Goal: Task Accomplishment & Management: Use online tool/utility

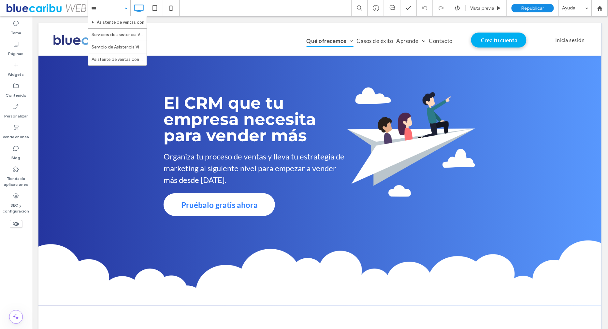
type input "****"
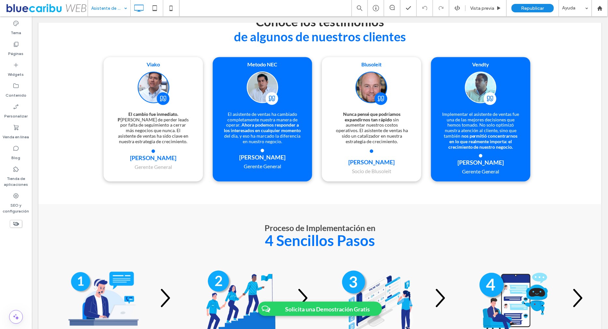
scroll to position [1308, 0]
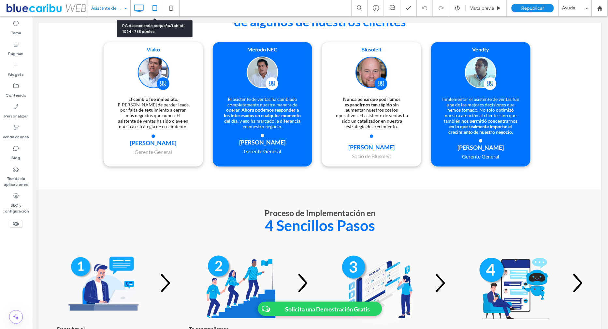
click at [153, 10] on icon at bounding box center [154, 8] width 13 height 13
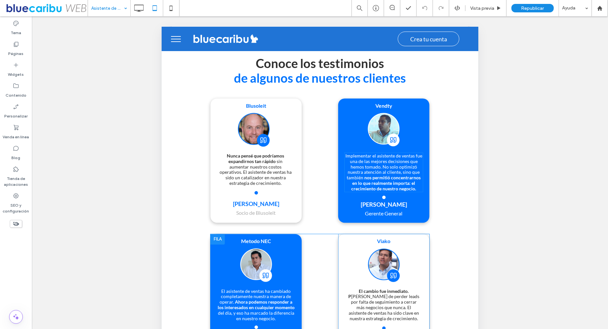
scroll to position [1186, 0]
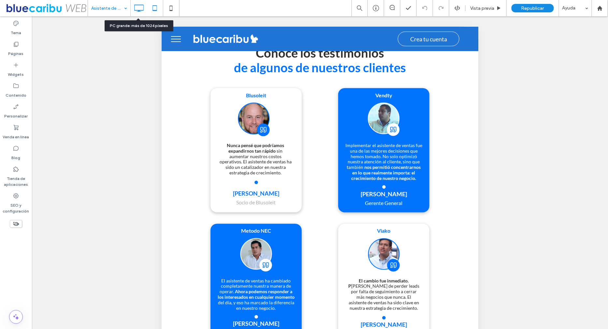
click at [138, 9] on icon at bounding box center [138, 8] width 13 height 13
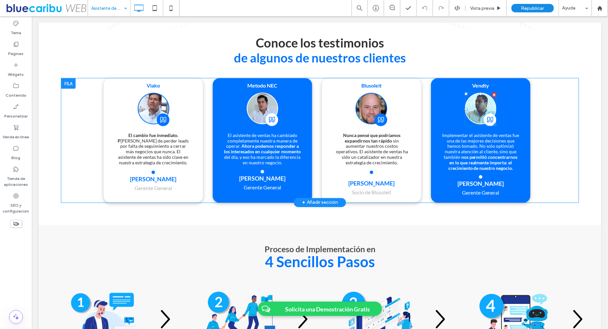
scroll to position [1274, 0]
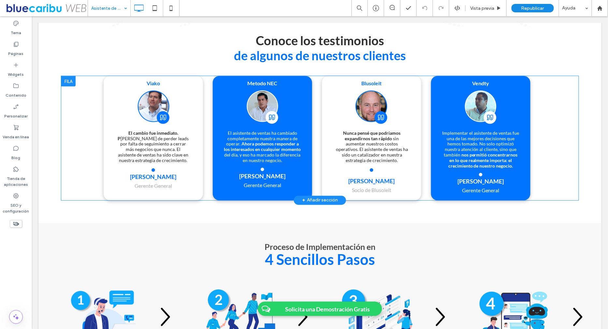
click at [188, 89] on div "Viako El cambio fue inmediato. P asamos de perder leads por falta de seguimient…" at bounding box center [152, 138] width 99 height 124
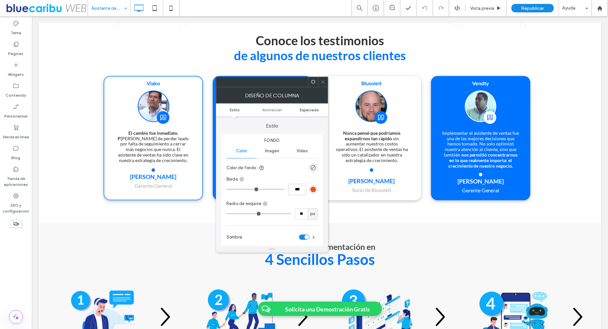
click at [312, 110] on span "Espaciado" at bounding box center [309, 109] width 19 height 5
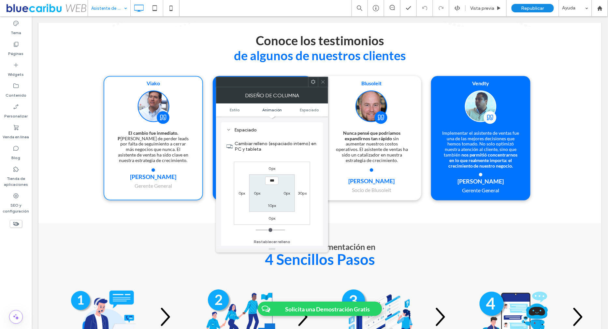
scroll to position [152, 0]
click at [324, 82] on icon at bounding box center [322, 81] width 5 height 5
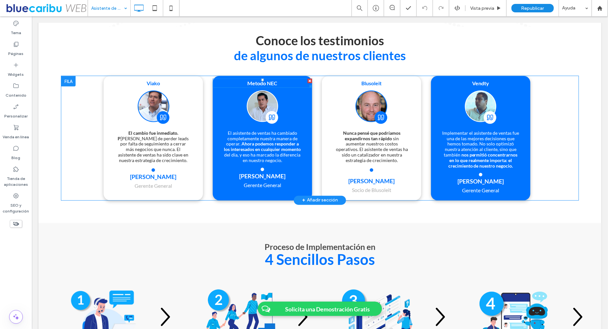
click at [294, 85] on p "Metodo NEC" at bounding box center [261, 83] width 99 height 8
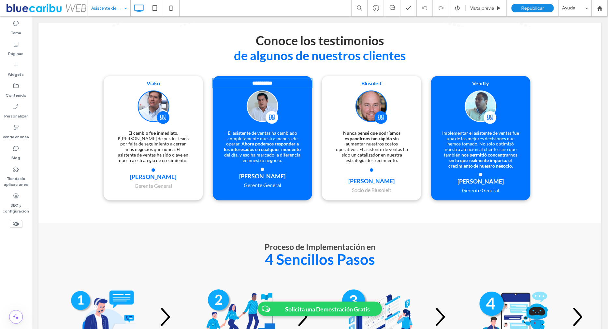
type input "****"
type input "**"
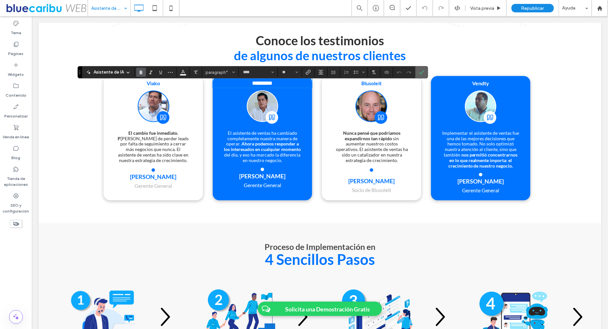
click at [419, 74] on icon "Confirmar" at bounding box center [421, 72] width 5 height 5
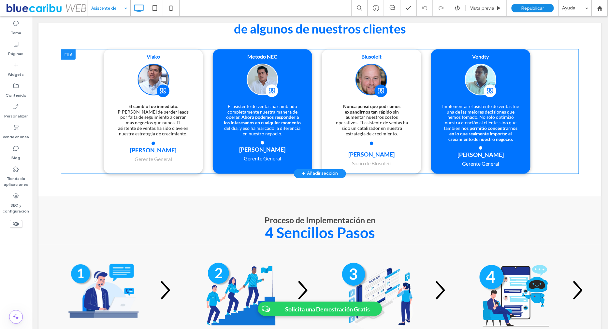
scroll to position [1243, 0]
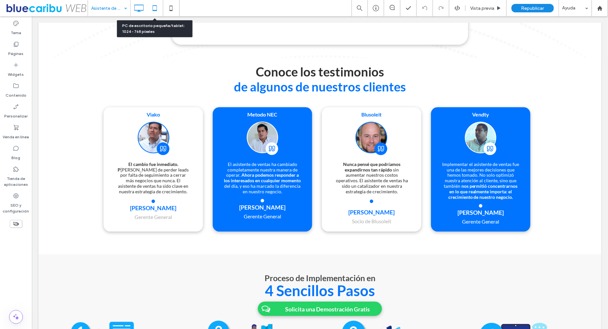
click at [153, 11] on icon at bounding box center [154, 8] width 13 height 13
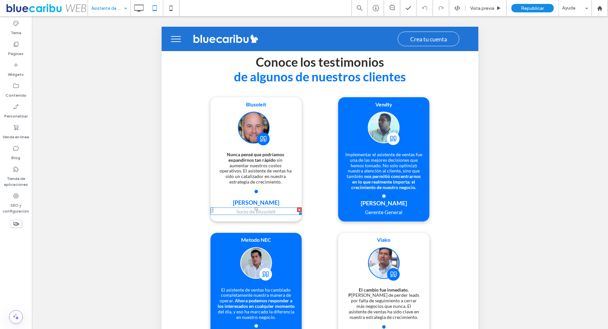
scroll to position [1144, 0]
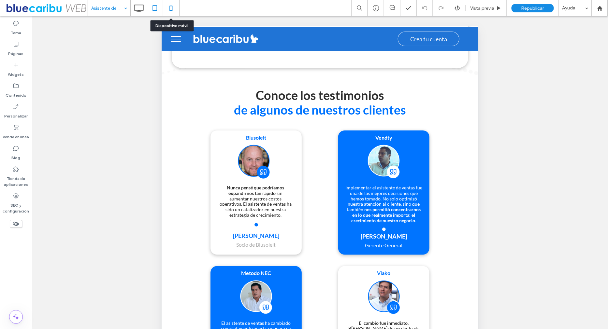
click at [171, 10] on icon at bounding box center [170, 8] width 13 height 13
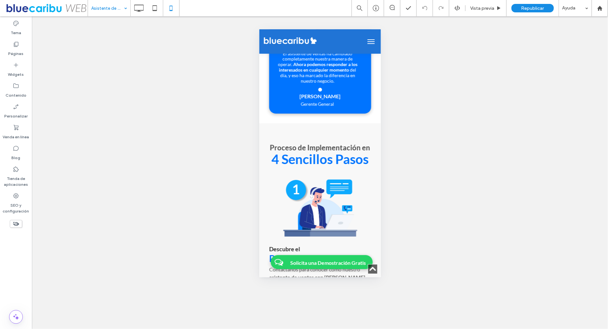
scroll to position [1808, 0]
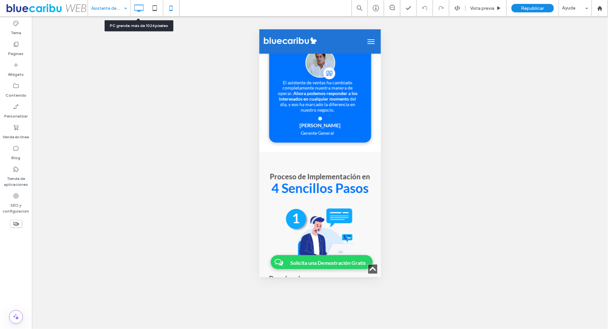
click at [140, 7] on icon at bounding box center [138, 8] width 13 height 13
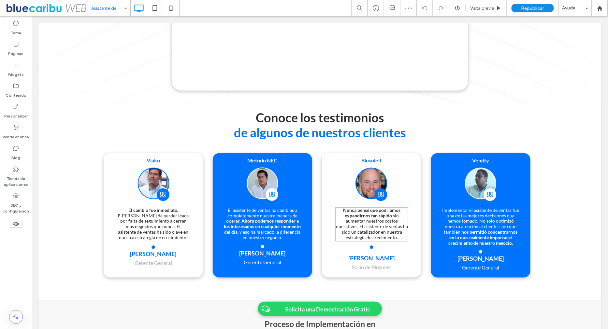
scroll to position [1246, 0]
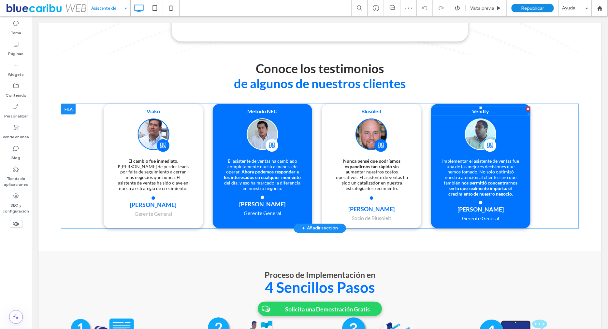
click at [446, 114] on p "Vendty" at bounding box center [480, 111] width 99 height 8
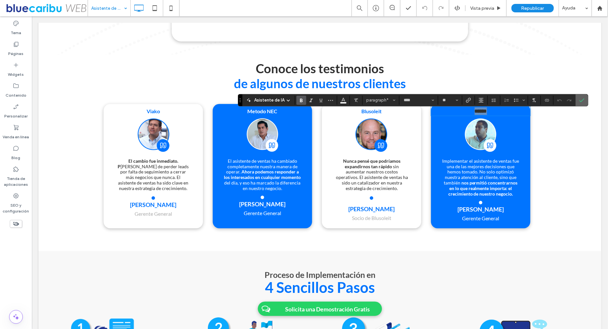
click at [583, 101] on label "Confirmar" at bounding box center [582, 100] width 10 height 12
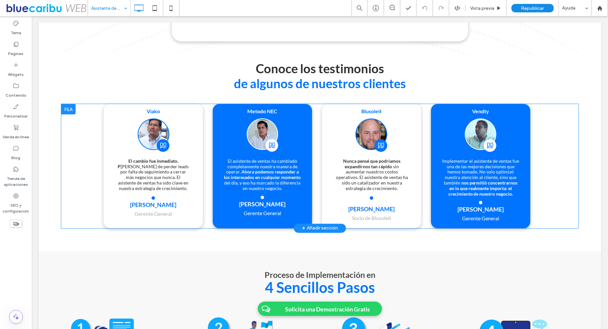
click at [441, 108] on div "Vendty Implementar el asistente de ventas fue una de las mejores decisiones que…" at bounding box center [480, 166] width 99 height 124
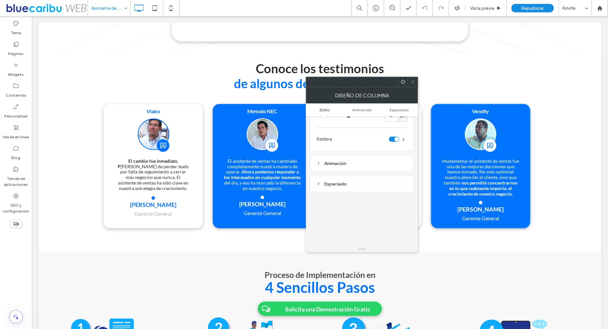
scroll to position [0, 0]
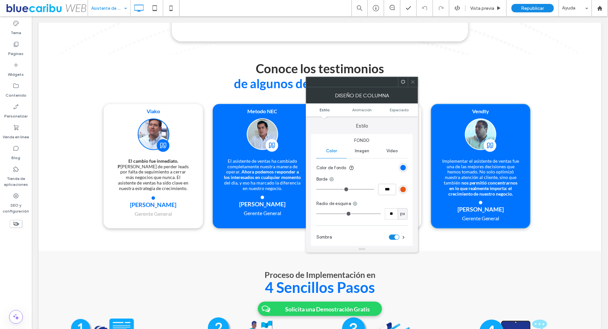
click at [411, 82] on icon at bounding box center [412, 81] width 5 height 5
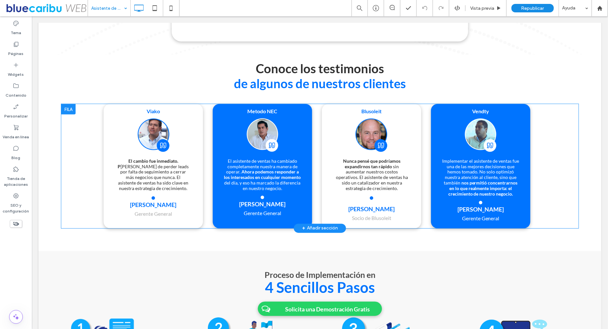
click at [68, 113] on div at bounding box center [68, 109] width 14 height 10
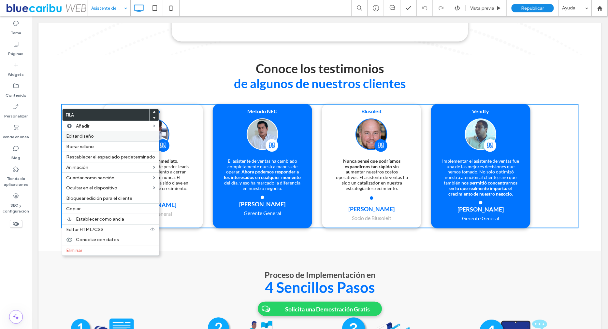
click at [88, 134] on span "Editar diseño" at bounding box center [80, 137] width 28 height 6
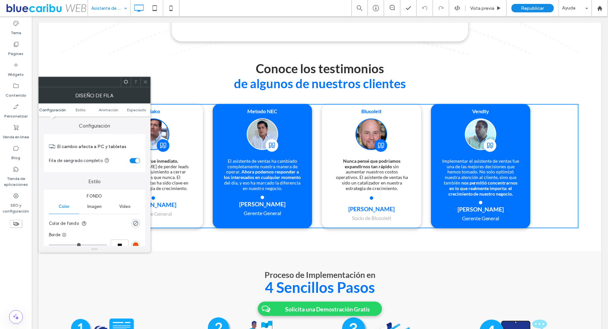
click at [134, 159] on div "toggle" at bounding box center [135, 160] width 10 height 5
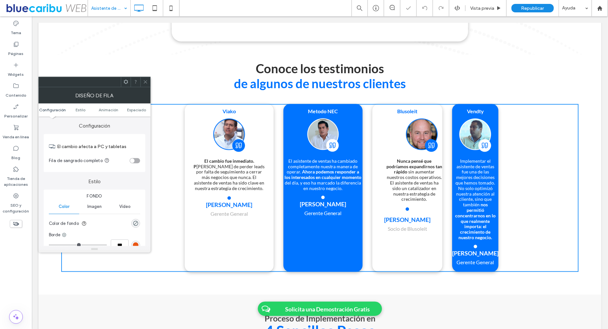
click at [143, 80] on icon at bounding box center [145, 81] width 5 height 5
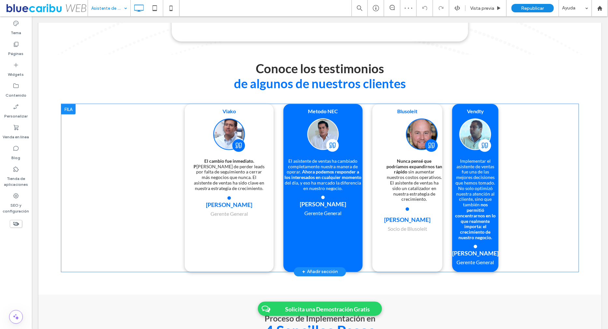
click at [189, 114] on div "Viako El cambio fue inmediato. P asamos de perder leads por falta de seguimient…" at bounding box center [228, 188] width 89 height 168
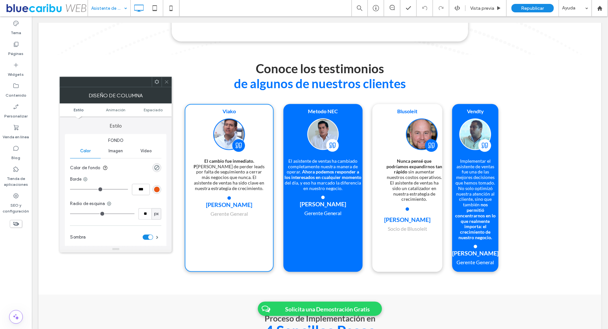
click at [167, 82] on use at bounding box center [166, 81] width 3 height 3
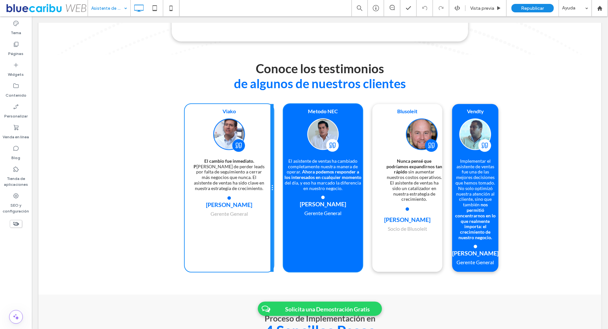
drag, startPoint x: 272, startPoint y: 188, endPoint x: 229, endPoint y: 190, distance: 43.3
click at [229, 190] on div "Viako El cambio fue inmediato. P asamos de perder leads por falta de seguimient…" at bounding box center [228, 188] width 89 height 168
drag, startPoint x: 271, startPoint y: 174, endPoint x: 275, endPoint y: 167, distance: 8.0
click at [275, 167] on div "Viako El cambio fue inmediato. P asamos de perder leads por falta de seguimient…" at bounding box center [340, 188] width 313 height 168
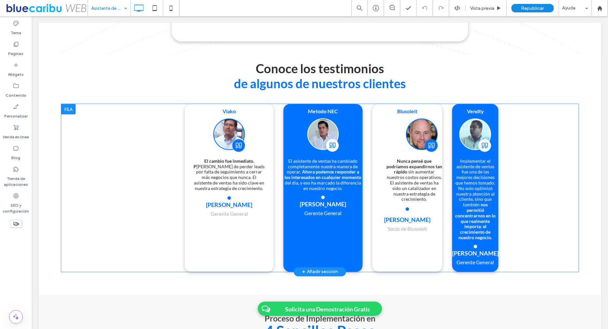
click at [288, 110] on div "Metodo NEC El asistente de ventas ha cambiado completamente nuestra manera de o…" at bounding box center [322, 188] width 79 height 168
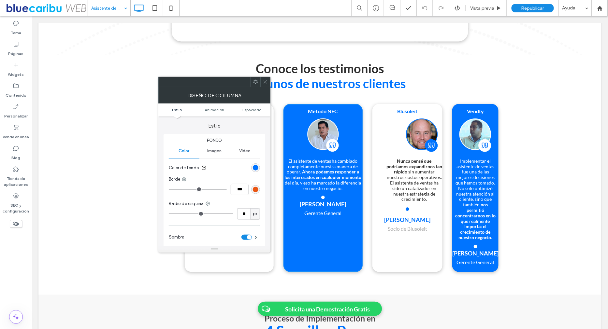
drag, startPoint x: 265, startPoint y: 79, endPoint x: 227, endPoint y: 63, distance: 41.4
click at [265, 79] on icon at bounding box center [265, 81] width 5 height 5
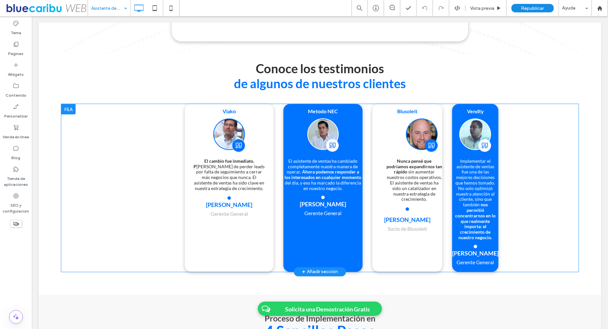
click at [69, 114] on div at bounding box center [68, 109] width 14 height 10
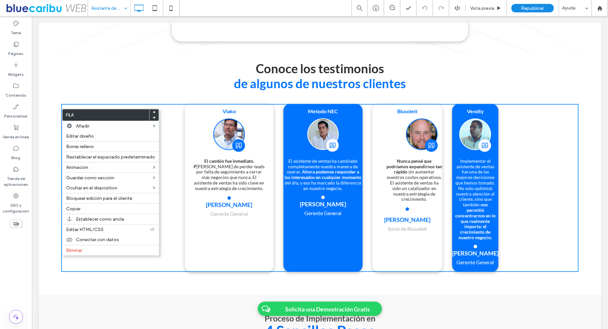
click at [186, 117] on div "Viako El cambio fue inmediato. P asamos de perder leads por falta de seguimient…" at bounding box center [228, 188] width 89 height 168
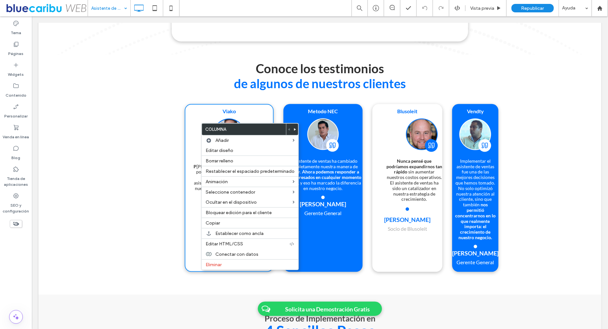
click at [197, 104] on div "Conoce los testimonios de algunos de nuestros clientes Click To Paste Fila + Añ…" at bounding box center [319, 79] width 563 height 50
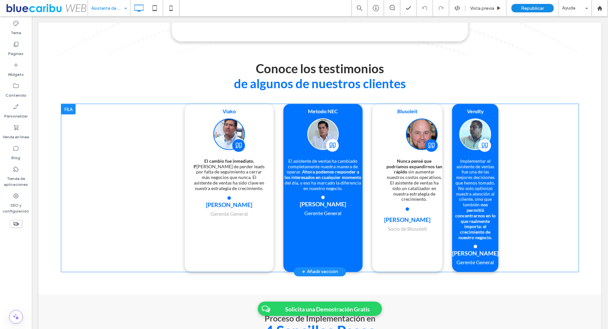
click at [196, 112] on div "Viako El cambio fue inmediato. P asamos de perder leads por falta de seguimient…" at bounding box center [228, 188] width 89 height 168
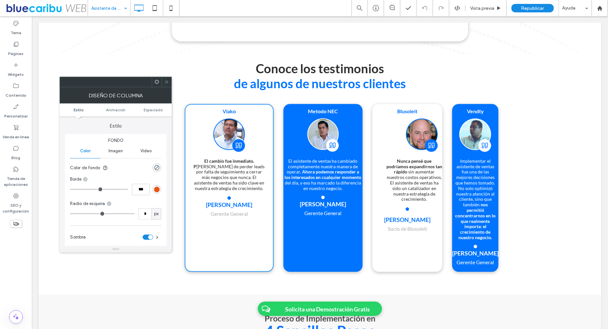
type input "**"
click at [165, 81] on icon at bounding box center [166, 81] width 5 height 5
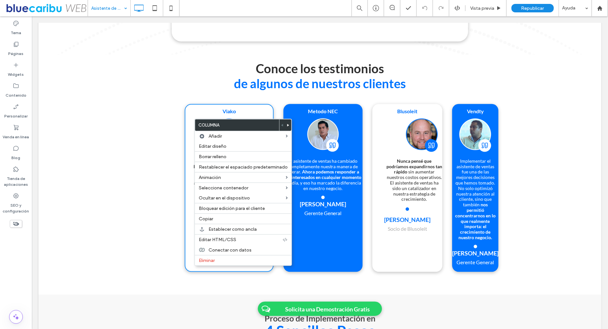
click at [186, 145] on div "Viako El cambio fue inmediato. P asamos de perder leads por falta de seguimient…" at bounding box center [228, 188] width 89 height 168
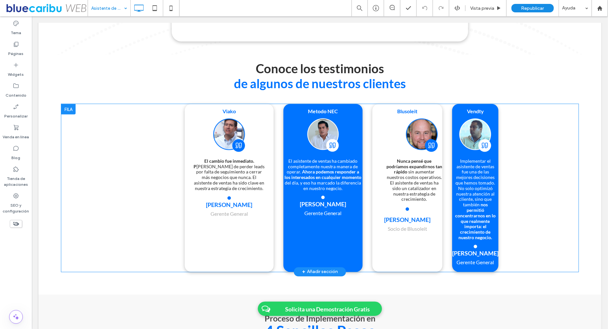
click at [187, 183] on div "Viako El cambio fue inmediato. P asamos de perder leads por falta de seguimient…" at bounding box center [228, 188] width 89 height 168
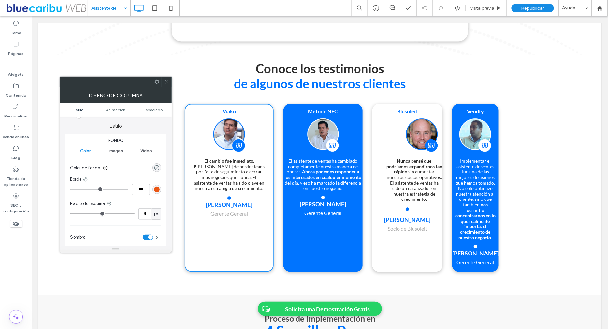
type input "**"
drag, startPoint x: 187, startPoint y: 183, endPoint x: 179, endPoint y: 183, distance: 7.8
click at [179, 183] on div "Viako El cambio fue inmediato. P asamos de perder leads por falta de seguimient…" at bounding box center [319, 188] width 517 height 168
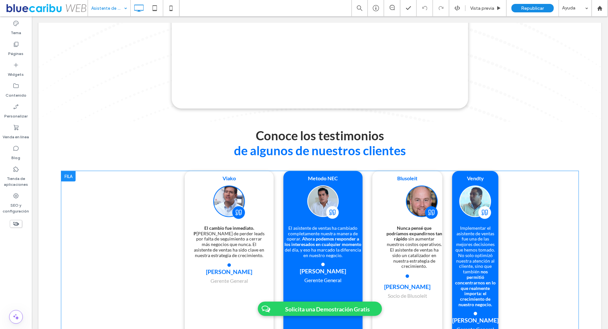
scroll to position [1257, 0]
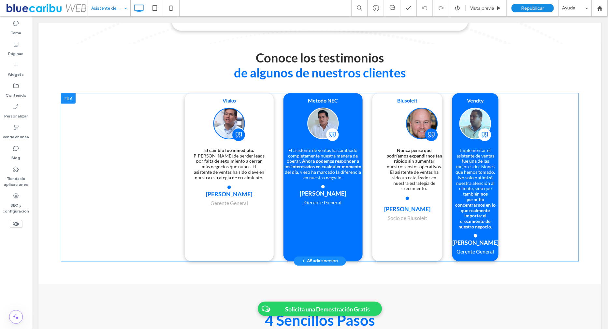
click at [72, 102] on div at bounding box center [68, 98] width 14 height 10
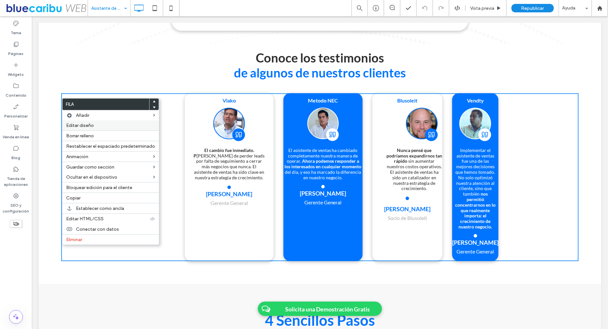
click at [90, 127] on span "Editar diseño" at bounding box center [80, 126] width 28 height 6
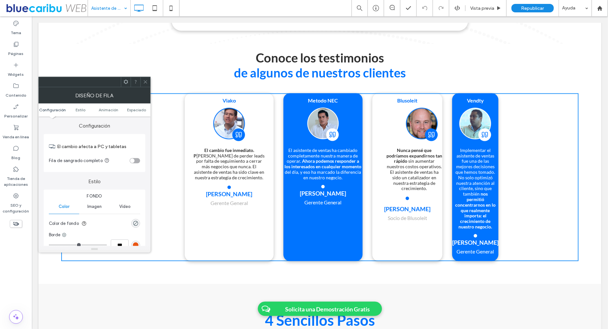
click at [135, 162] on div "toggle" at bounding box center [135, 160] width 10 height 5
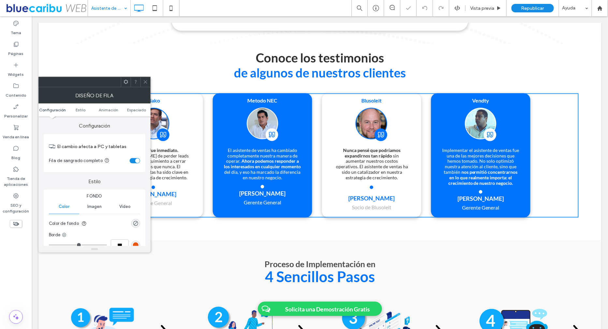
click at [147, 78] on span at bounding box center [145, 82] width 5 height 10
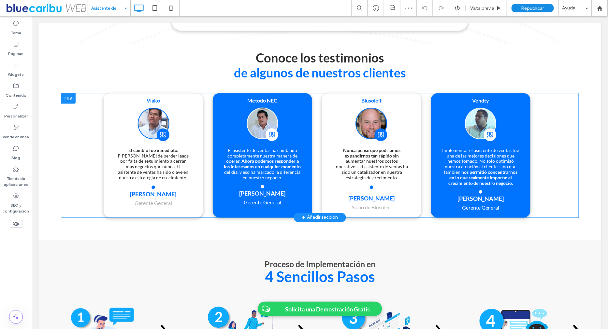
click at [546, 163] on div "Viako El cambio fue inmediato. P asamos de perder leads por falta de seguimient…" at bounding box center [340, 155] width 475 height 124
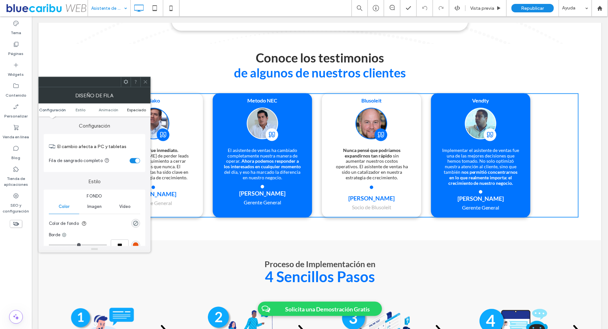
click at [138, 111] on span "Espaciado" at bounding box center [136, 109] width 19 height 5
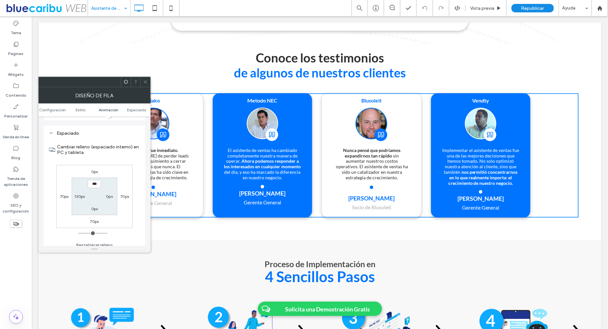
scroll to position [183, 0]
click at [79, 192] on label "130px" at bounding box center [79, 193] width 10 height 5
type input "***"
type input "*"
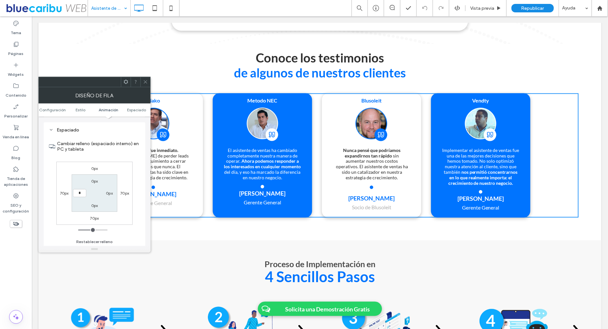
type input "***"
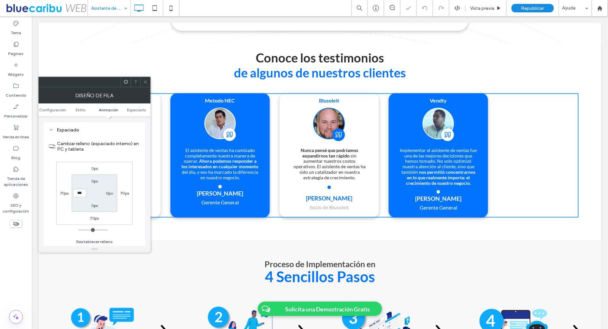
click at [146, 82] on use at bounding box center [145, 81] width 3 height 3
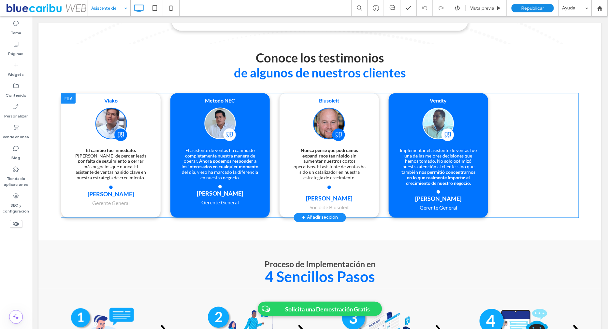
click at [538, 145] on div "Viako El cambio fue inmediato. P asamos de perder leads por falta de seguimient…" at bounding box center [319, 155] width 517 height 124
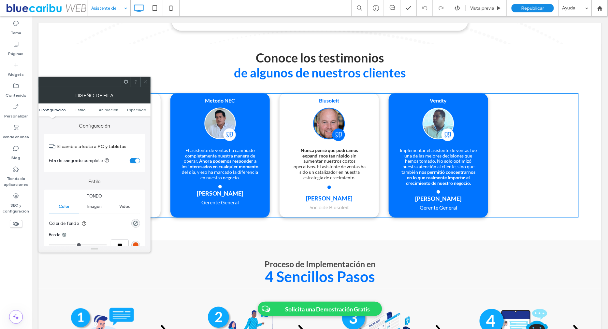
click at [145, 79] on span at bounding box center [145, 82] width 5 height 10
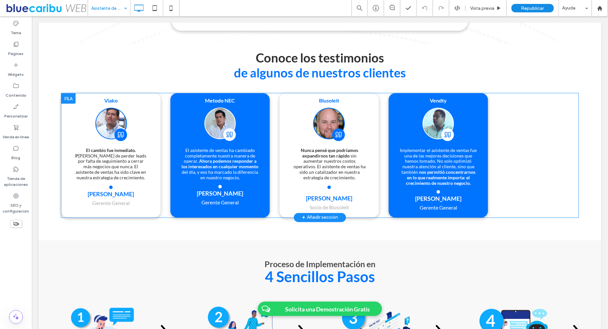
click at [514, 117] on div "Viako El cambio fue inmediato. P asamos de perder leads por falta de seguimient…" at bounding box center [319, 155] width 517 height 124
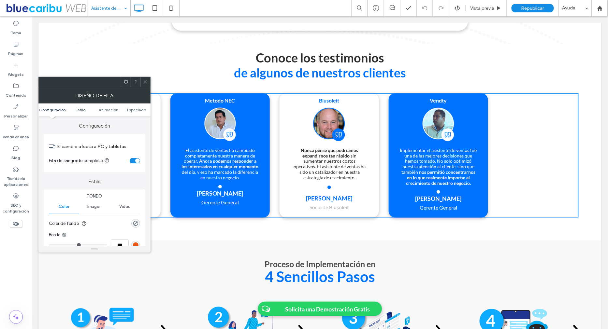
click at [146, 82] on icon at bounding box center [145, 81] width 5 height 5
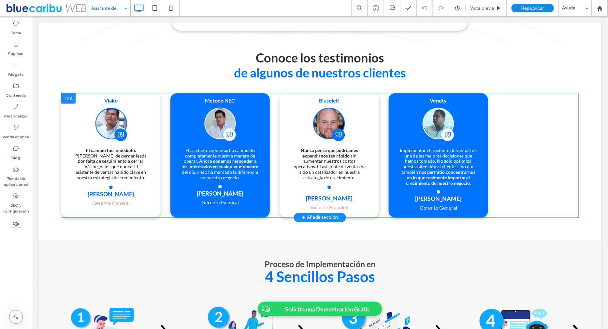
click at [485, 156] on div "Vendty Implementar el asistente de ventas fue una de las mejores decisiones que…" at bounding box center [437, 155] width 99 height 124
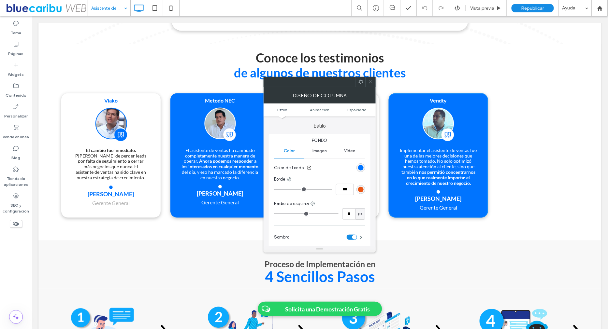
drag, startPoint x: 369, startPoint y: 83, endPoint x: 393, endPoint y: 62, distance: 32.1
click at [369, 83] on icon at bounding box center [370, 81] width 5 height 5
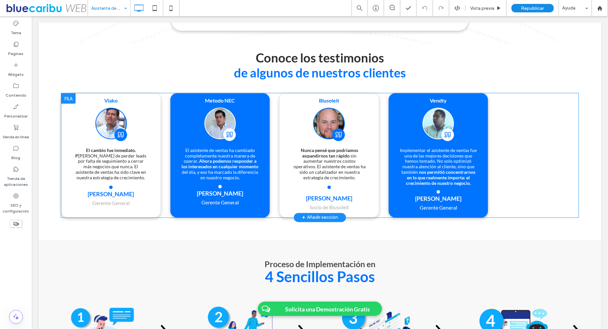
click at [487, 120] on div "Vendty Implementar el asistente de ventas fue una de las mejores decisiones que…" at bounding box center [437, 155] width 99 height 124
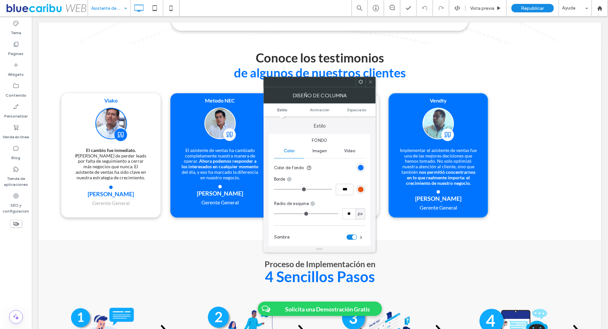
click at [372, 82] on icon at bounding box center [370, 81] width 5 height 5
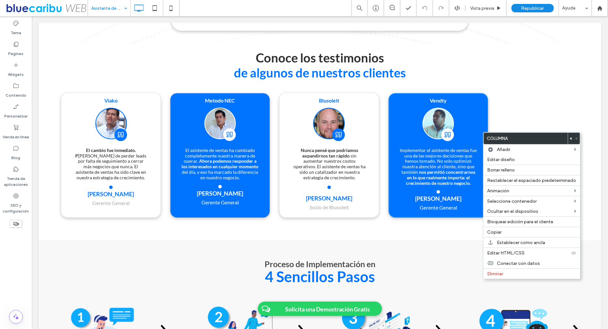
click at [516, 93] on div "Conoce los testimonios de algunos de nuestros clientes Click To Paste Fila + Añ…" at bounding box center [319, 69] width 563 height 50
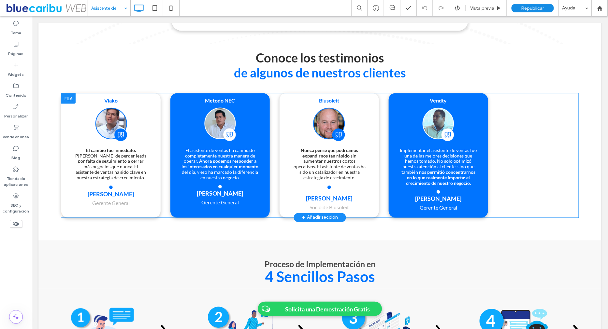
click at [523, 112] on div "Viako El cambio fue inmediato. P asamos de perder leads por falta de seguimient…" at bounding box center [319, 155] width 517 height 124
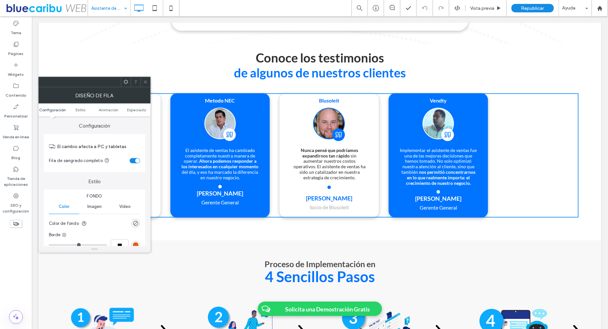
click at [138, 113] on ul "Configuración Estilo Animación Espaciado" at bounding box center [94, 110] width 112 height 13
click at [137, 112] on ul "Configuración Estilo Animación Espaciado" at bounding box center [94, 110] width 112 height 13
click at [136, 110] on span "Espaciado" at bounding box center [136, 109] width 19 height 5
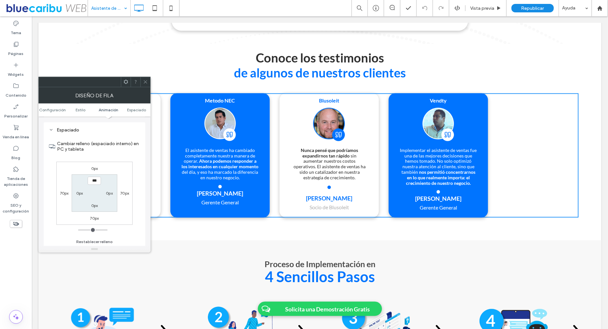
click at [145, 82] on icon at bounding box center [145, 81] width 5 height 5
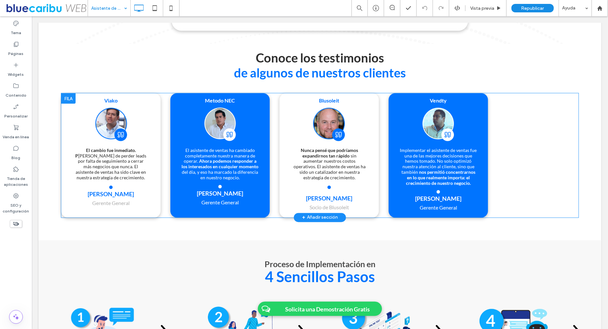
click at [185, 98] on div "Metodo NEC El asistente de ventas ha cambiado completamente nuestra manera de o…" at bounding box center [219, 155] width 99 height 124
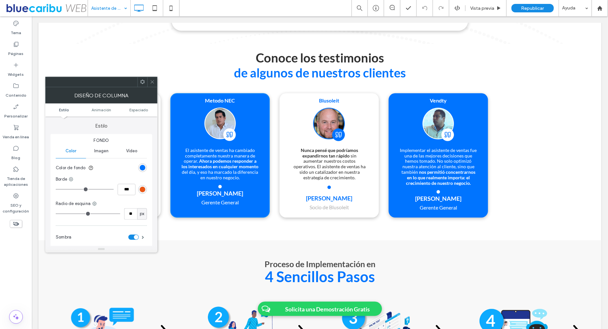
click at [140, 83] on use at bounding box center [142, 82] width 4 height 4
click at [153, 85] on span at bounding box center [152, 82] width 5 height 10
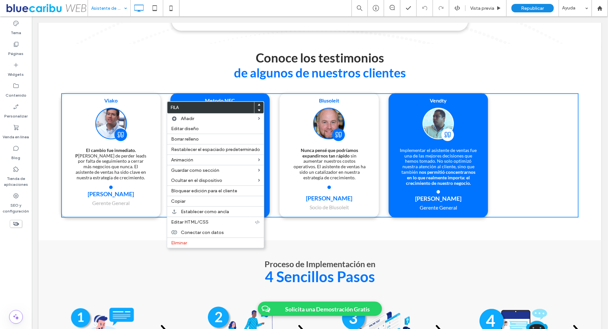
click at [397, 113] on div "Vendty Implementar el asistente de ventas fue una de las mejores decisiones que…" at bounding box center [437, 155] width 99 height 124
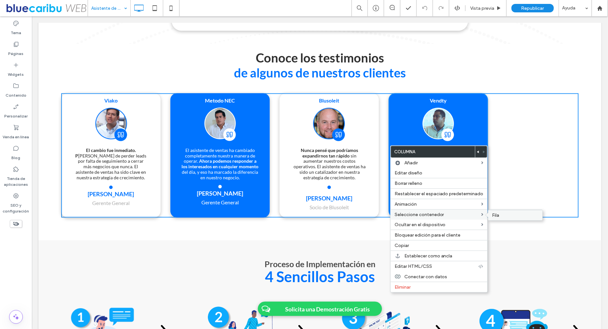
click at [495, 213] on span "Fila" at bounding box center [495, 216] width 7 height 6
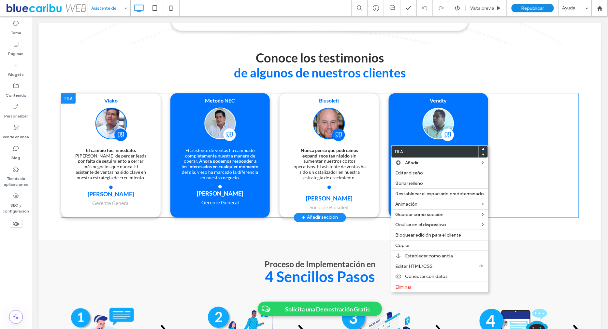
click at [520, 125] on div "Viako El cambio fue inmediato. P asamos de perder leads por falta de seguimient…" at bounding box center [319, 155] width 517 height 124
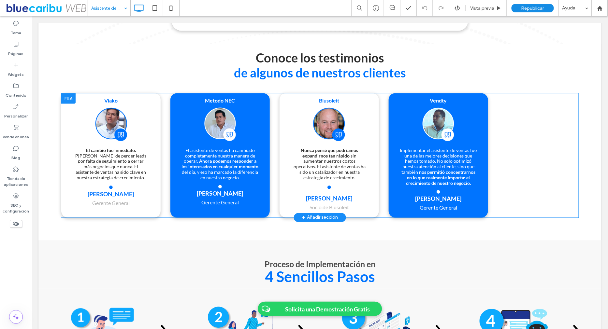
click at [465, 99] on div "Vendty Implementar el asistente de ventas fue una de las mejores decisiones que…" at bounding box center [437, 155] width 99 height 124
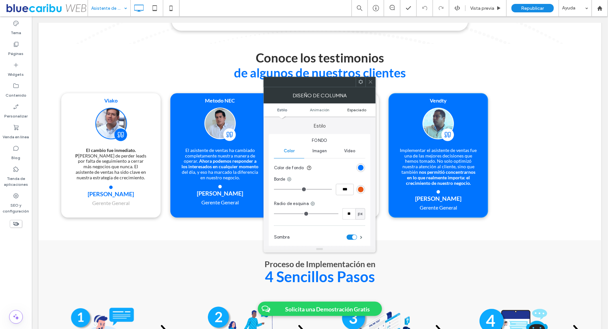
click at [354, 110] on span "Espaciado" at bounding box center [357, 109] width 19 height 5
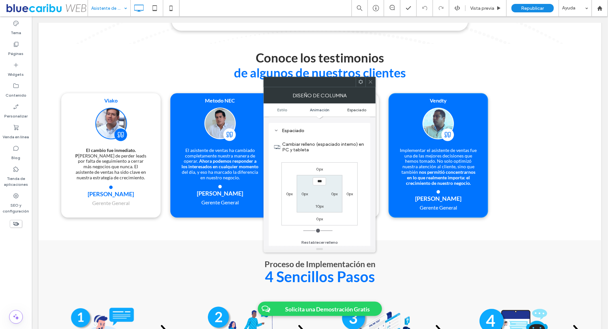
scroll to position [152, 0]
click at [368, 81] on icon at bounding box center [370, 81] width 5 height 5
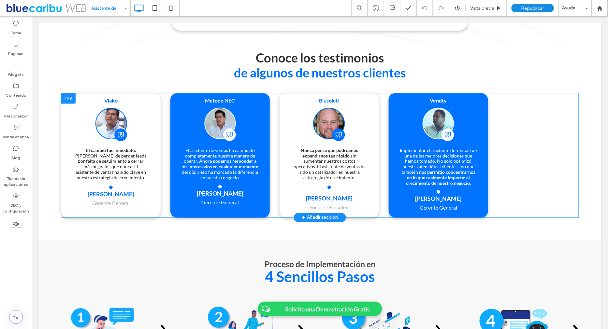
click at [156, 107] on div "Viako El cambio fue inmediato. P asamos de perder leads por falta de seguimient…" at bounding box center [110, 155] width 99 height 124
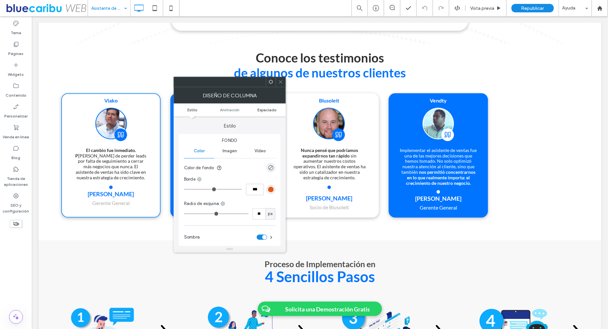
click at [272, 108] on span "Espaciado" at bounding box center [267, 109] width 19 height 5
drag, startPoint x: 281, startPoint y: 81, endPoint x: 284, endPoint y: 68, distance: 13.4
click at [281, 81] on use at bounding box center [280, 81] width 3 height 3
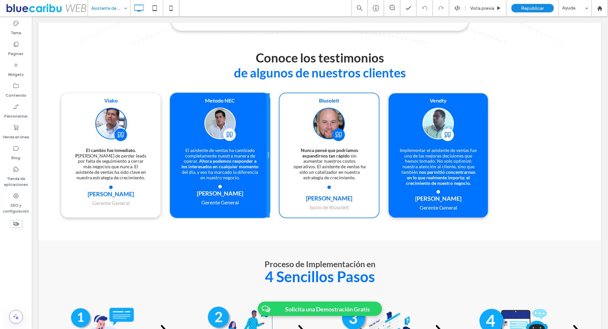
drag, startPoint x: 268, startPoint y: 118, endPoint x: 395, endPoint y: 125, distance: 127.2
click at [395, 125] on div "Viako El cambio fue inmediato. P asamos de perder leads por falta de seguimient…" at bounding box center [319, 155] width 517 height 124
drag, startPoint x: 268, startPoint y: 157, endPoint x: 276, endPoint y: 157, distance: 8.5
click at [276, 157] on div "Viako El cambio fue inmediato. P asamos de perder leads por falta de seguimient…" at bounding box center [319, 155] width 517 height 124
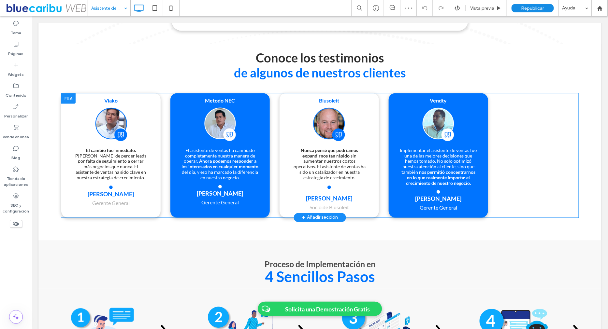
click at [395, 122] on div "Vendty Implementar el asistente de ventas fue una de las mejores decisiones que…" at bounding box center [437, 155] width 99 height 124
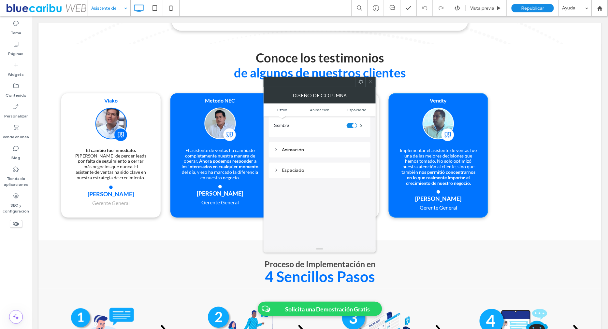
scroll to position [152, 0]
click at [295, 127] on div "Espaciado" at bounding box center [319, 130] width 91 height 6
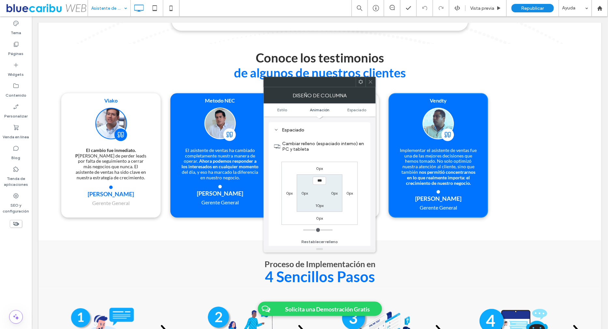
click at [371, 81] on use at bounding box center [370, 81] width 3 height 3
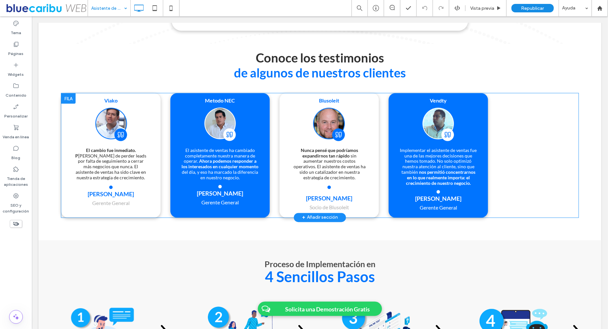
click at [525, 131] on div "Viako El cambio fue inmediato. P asamos de perder leads por falta de seguimient…" at bounding box center [319, 155] width 517 height 124
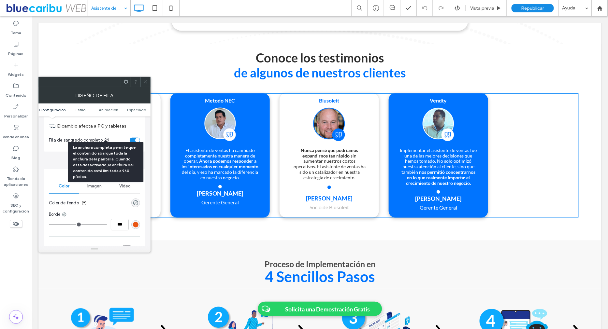
scroll to position [25, 0]
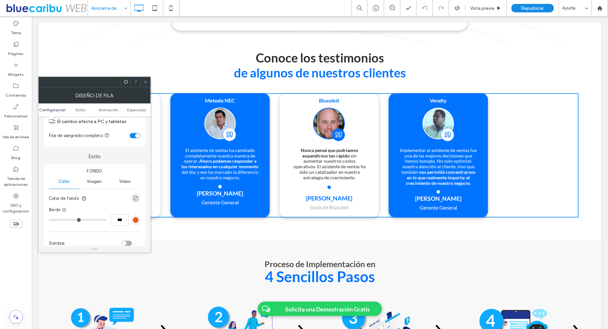
click at [135, 131] on section "Fila de sangrado completo" at bounding box center [94, 136] width 91 height 16
click at [135, 134] on div "toggle" at bounding box center [135, 135] width 10 height 5
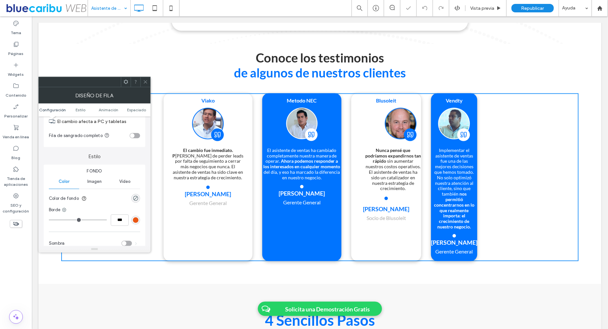
click at [132, 134] on div "toggle" at bounding box center [132, 136] width 5 height 5
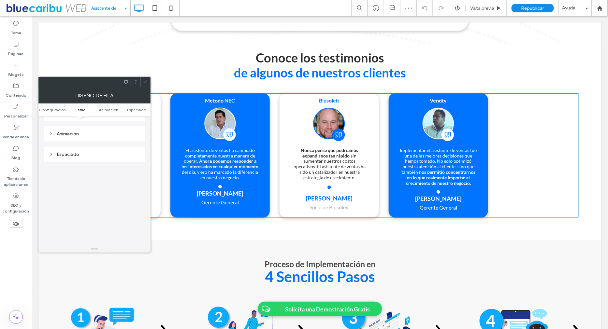
scroll to position [168, 0]
click at [146, 81] on icon at bounding box center [145, 81] width 5 height 5
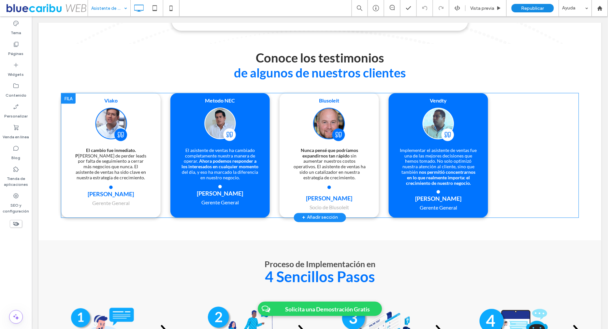
click at [64, 124] on div "Viako El cambio fue inmediato. P asamos de perder leads por falta de seguimient…" at bounding box center [110, 155] width 99 height 124
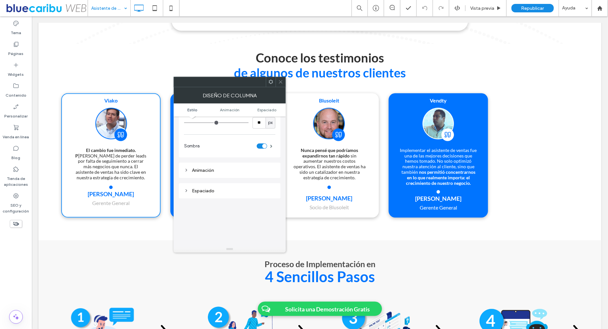
scroll to position [93, 0]
click at [234, 111] on span "Animación" at bounding box center [230, 109] width 20 height 5
click at [266, 109] on span "Espaciado" at bounding box center [267, 109] width 19 height 5
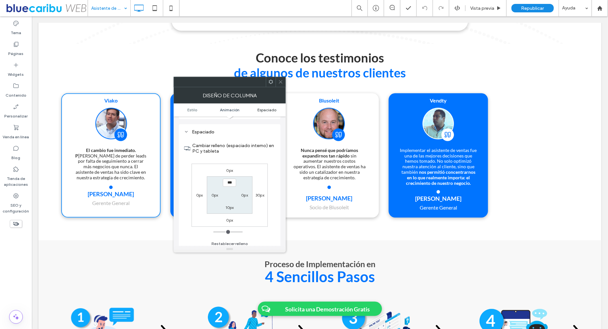
scroll to position [230, 0]
click at [280, 78] on span at bounding box center [280, 82] width 5 height 10
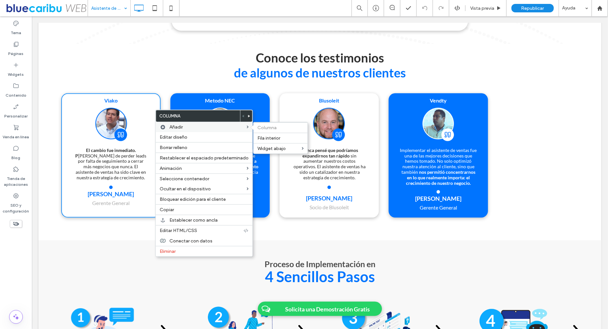
click at [211, 128] on label "Añadir" at bounding box center [207, 127] width 77 height 6
click at [248, 116] on use at bounding box center [249, 116] width 2 height 3
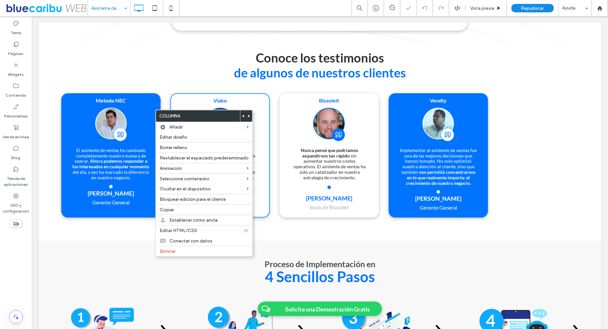
click at [240, 115] on div at bounding box center [243, 115] width 6 height 11
click at [242, 116] on use at bounding box center [243, 116] width 2 height 3
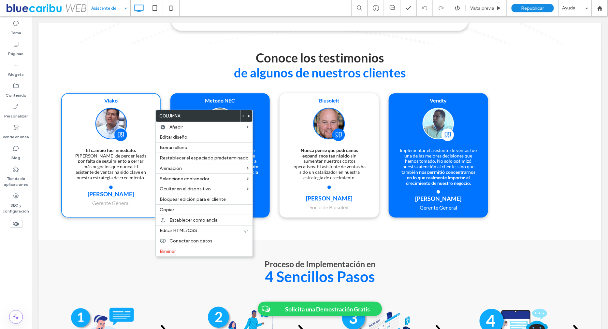
click at [275, 102] on div "Viako El cambio fue inmediato. P asamos de perder leads por falta de seguimient…" at bounding box center [319, 155] width 517 height 124
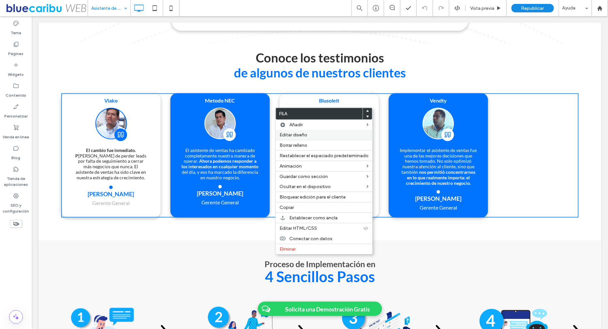
click at [291, 134] on span "Editar diseño" at bounding box center [293, 135] width 28 height 6
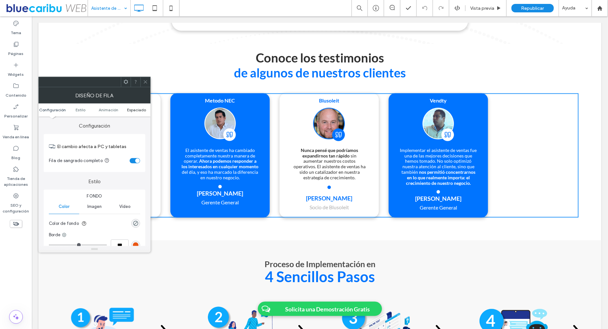
click at [139, 111] on span "Espaciado" at bounding box center [136, 109] width 19 height 5
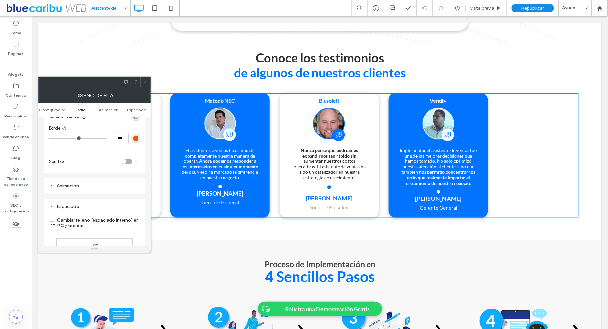
scroll to position [111, 0]
click at [112, 182] on div "Animación" at bounding box center [94, 182] width 91 height 6
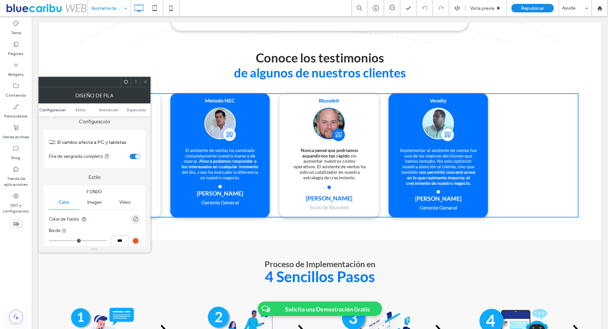
scroll to position [0, 0]
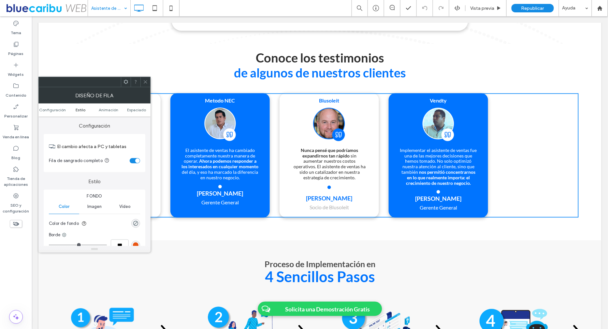
click at [81, 110] on span "Estilo" at bounding box center [81, 109] width 10 height 5
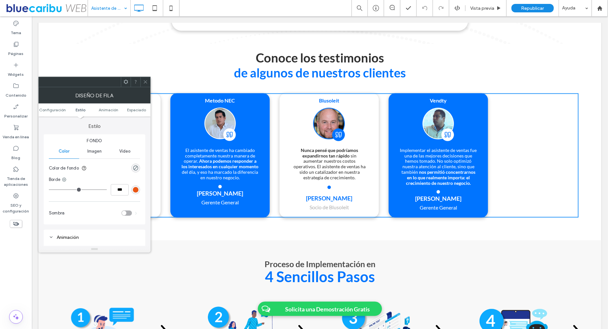
scroll to position [56, 0]
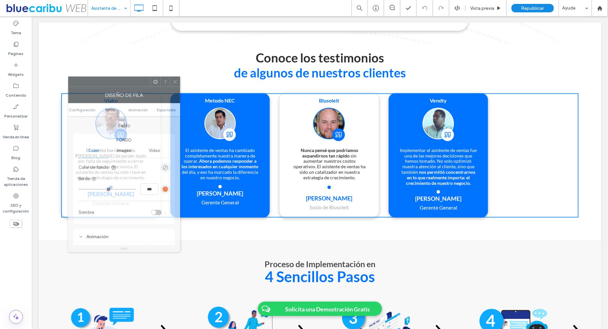
drag, startPoint x: 97, startPoint y: 80, endPoint x: 127, endPoint y: 80, distance: 29.6
click at [127, 80] on div at bounding box center [109, 82] width 82 height 10
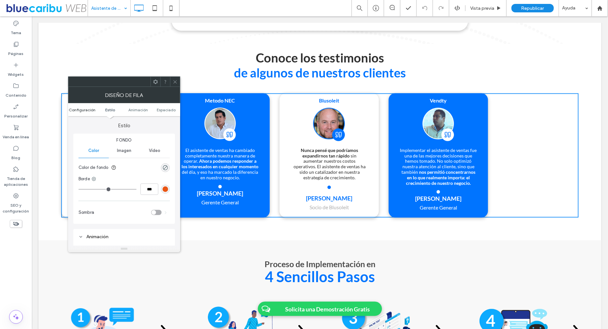
click at [84, 110] on span "Configuración" at bounding box center [82, 109] width 27 height 5
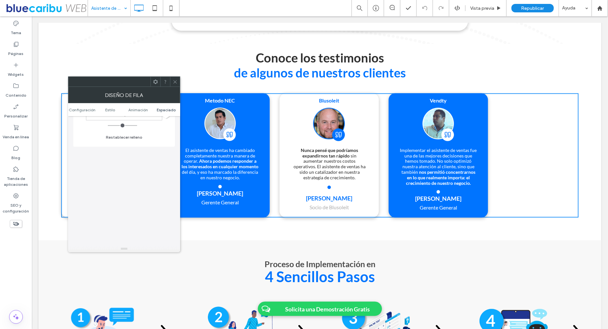
scroll to position [375, 0]
click at [175, 80] on icon at bounding box center [175, 81] width 5 height 5
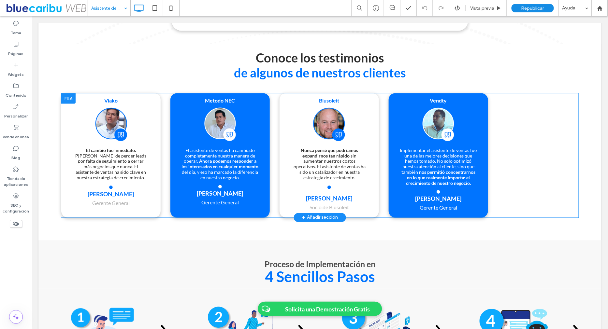
click at [484, 148] on div "Vendty Implementar el asistente de ventas fue una de las mejores decisiones que…" at bounding box center [437, 155] width 99 height 124
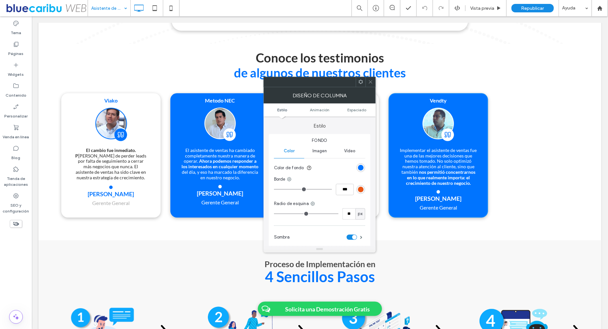
click at [372, 84] on icon at bounding box center [370, 81] width 5 height 5
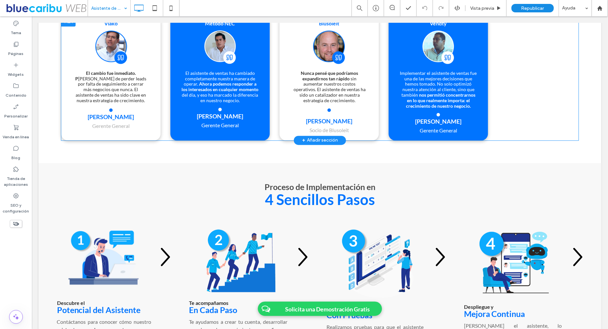
scroll to position [1342, 0]
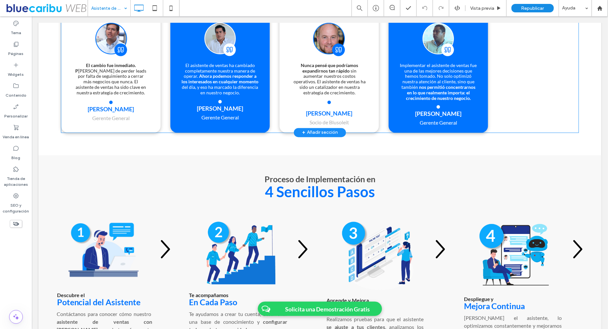
click at [479, 36] on div "Vendty Implementar el asistente de ventas fue una de las mejores decisiones que…" at bounding box center [437, 70] width 99 height 124
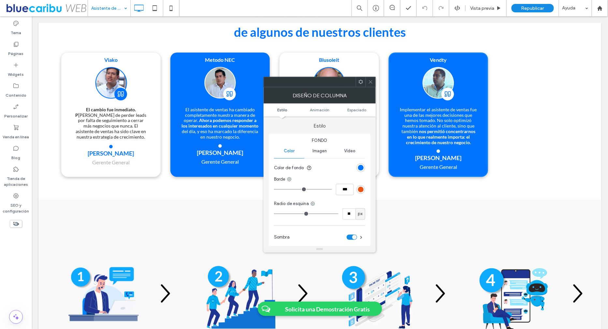
scroll to position [1268, 0]
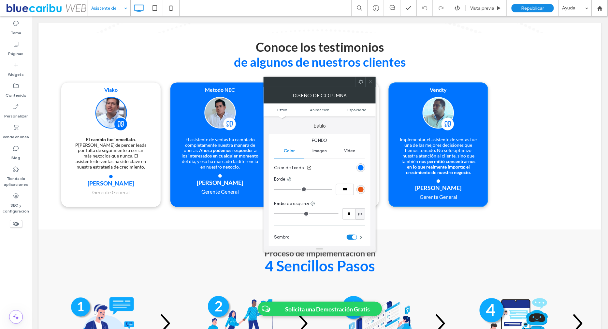
click at [371, 80] on icon at bounding box center [370, 81] width 5 height 5
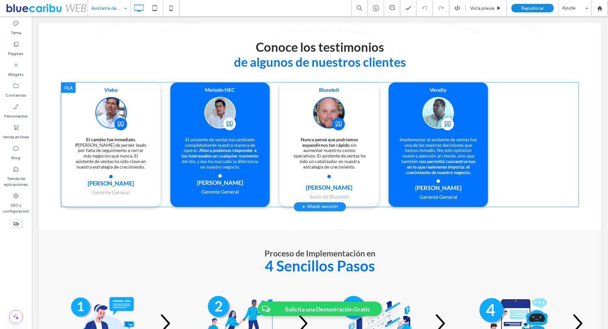
click at [67, 91] on div at bounding box center [68, 87] width 14 height 10
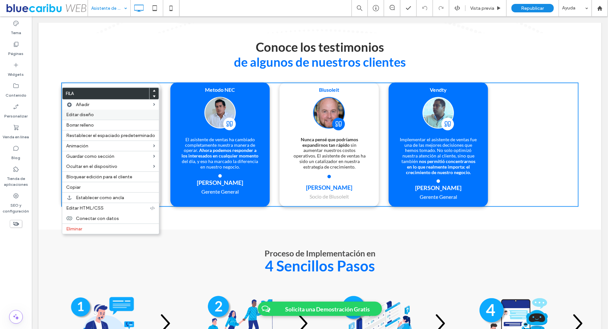
click at [83, 113] on span "Editar diseño" at bounding box center [80, 115] width 28 height 6
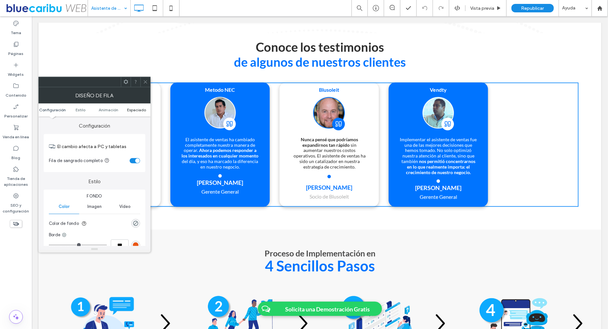
click at [131, 109] on span "Espaciado" at bounding box center [136, 109] width 19 height 5
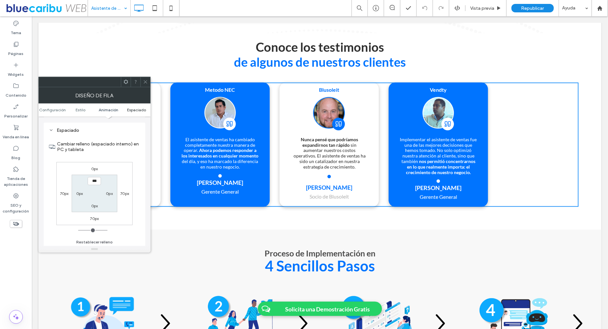
scroll to position [183, 0]
click at [62, 193] on label "70px" at bounding box center [64, 193] width 9 height 5
type input "**"
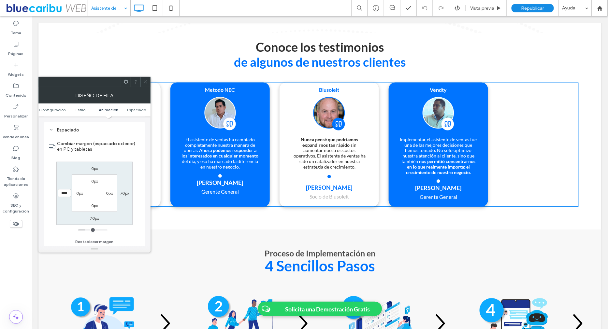
type input "*"
type input "***"
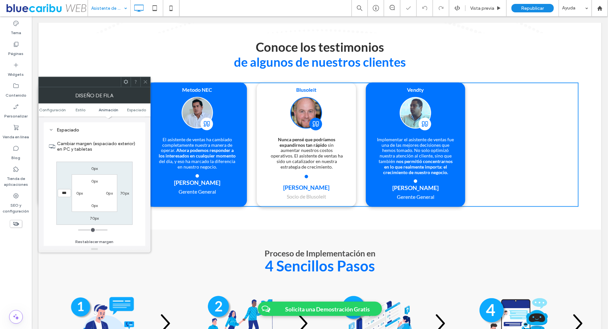
click at [132, 194] on div "70px" at bounding box center [124, 193] width 15 height 7
click at [122, 191] on label "70px" at bounding box center [124, 193] width 9 height 5
type input "**"
type input "*"
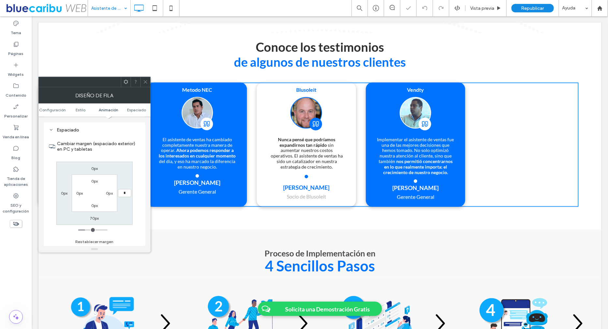
type input "***"
click at [145, 79] on icon at bounding box center [145, 81] width 5 height 5
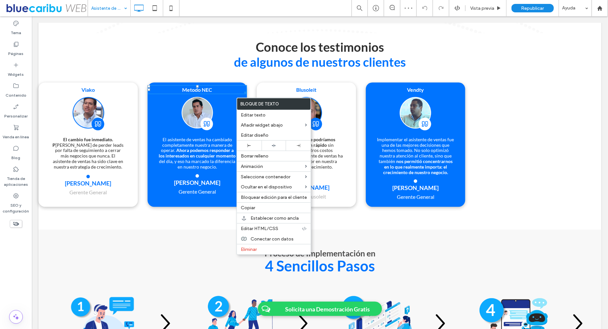
click at [261, 88] on div "Blusoleit Nunca pensé que podríamos expandirnos tan rápido sin aumentar nuestro…" at bounding box center [305, 144] width 99 height 124
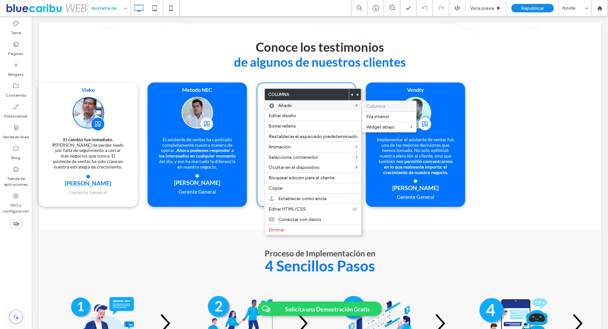
click at [381, 104] on span "Columna" at bounding box center [375, 107] width 19 height 6
click at [377, 105] on span "Columna" at bounding box center [375, 107] width 19 height 6
click at [302, 115] on label "Editar diseño" at bounding box center [312, 116] width 89 height 6
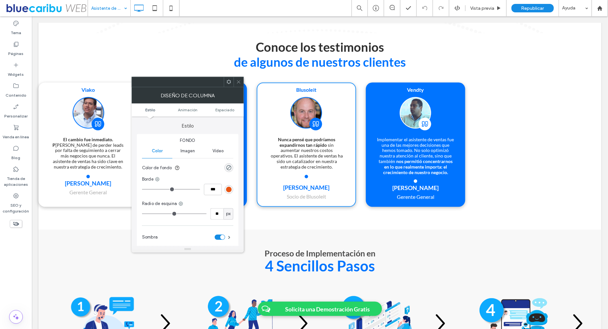
click at [231, 112] on ul "Estilo Animación Espaciado" at bounding box center [188, 110] width 112 height 13
click at [237, 81] on icon at bounding box center [238, 81] width 5 height 5
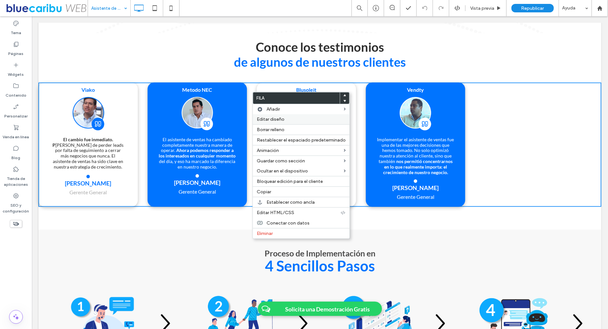
click at [270, 119] on span "Editar diseño" at bounding box center [271, 120] width 28 height 6
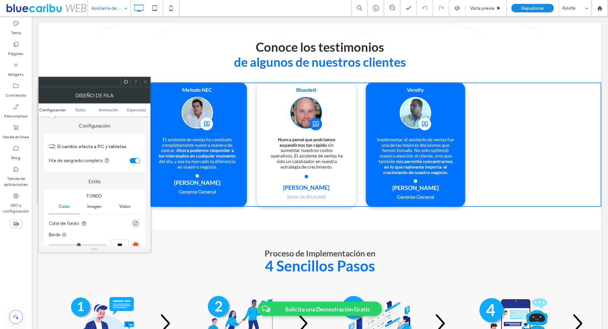
click at [139, 106] on ul "Configuración Estilo Animación Espaciado" at bounding box center [94, 110] width 112 height 13
click at [136, 110] on span "Espaciado" at bounding box center [136, 109] width 19 height 5
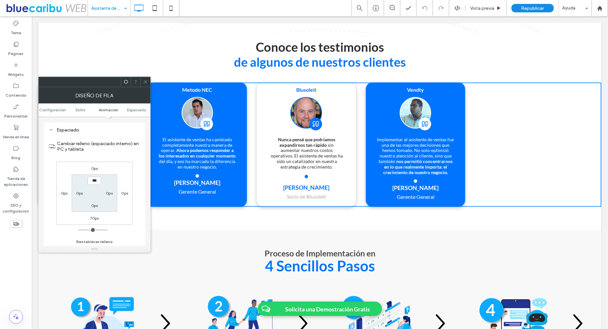
click at [78, 192] on label "0px" at bounding box center [79, 193] width 7 height 5
type input "**"
type input "****"
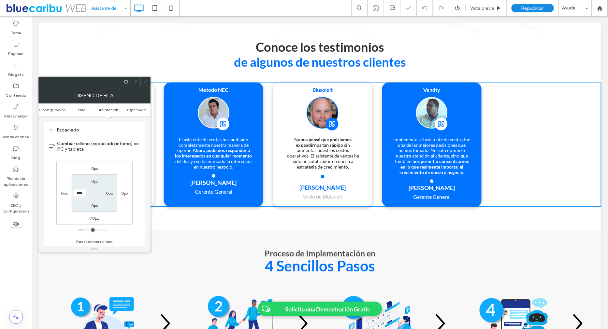
click at [125, 194] on label "0px" at bounding box center [124, 193] width 7 height 5
type input "*"
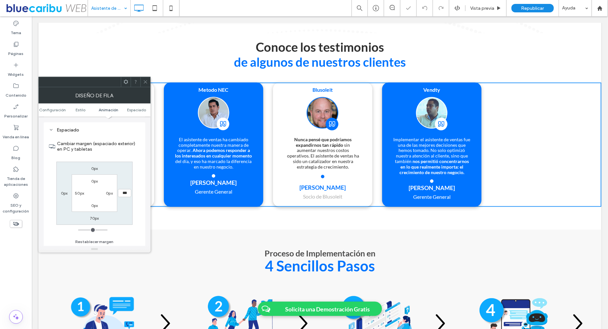
click at [112, 193] on label "0px" at bounding box center [109, 193] width 7 height 5
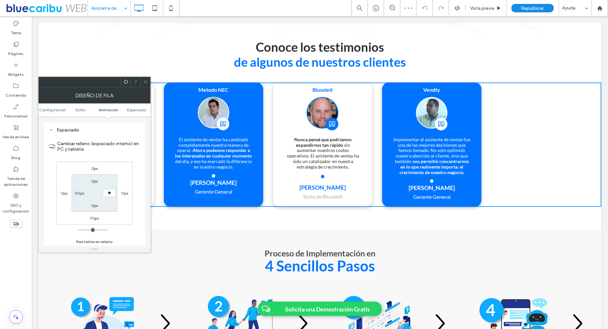
type input "**"
type input "****"
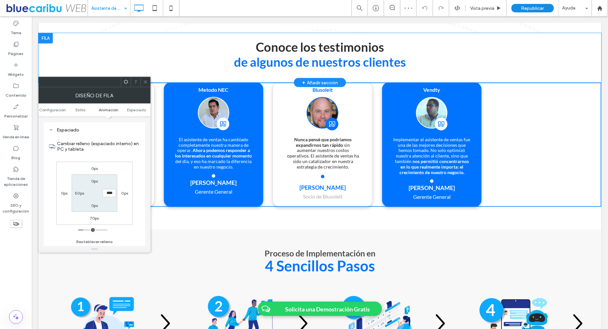
click at [150, 77] on div "Conoce los testimonios de algunos de nuestros clientes Click To Paste Fila + Añ…" at bounding box center [319, 58] width 563 height 50
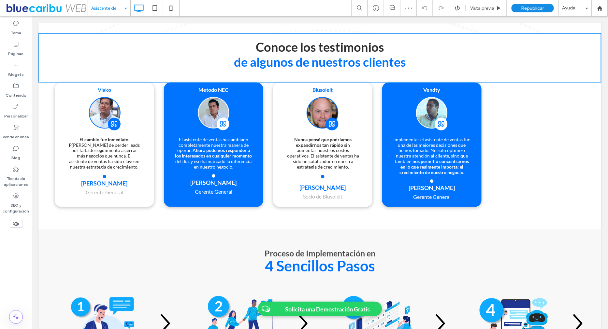
click at [147, 79] on div "Conoce los testimonios de algunos de nuestros clientes Click To Paste Fila + Añ…" at bounding box center [319, 58] width 563 height 50
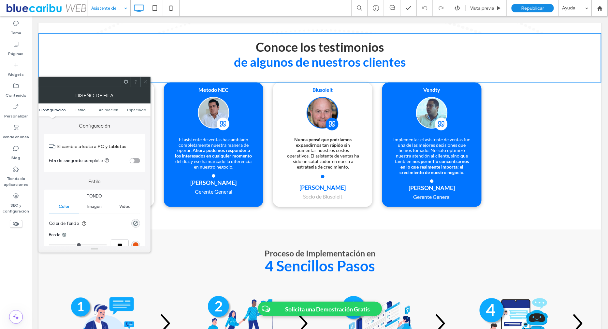
click at [146, 84] on span at bounding box center [145, 82] width 5 height 10
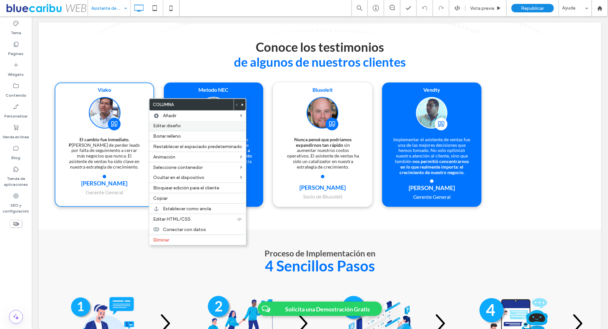
click at [163, 125] on span "Editar diseño" at bounding box center [167, 126] width 28 height 6
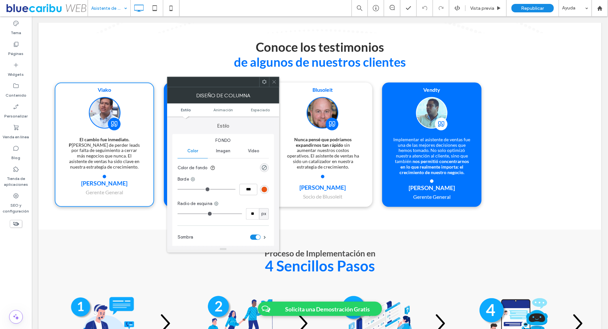
click at [269, 107] on ul "Estilo Animación Espaciado" at bounding box center [223, 110] width 112 height 13
click at [262, 109] on span "Espaciado" at bounding box center [260, 109] width 19 height 5
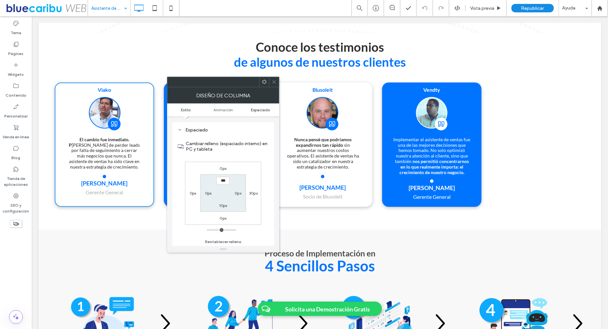
scroll to position [152, 0]
click at [272, 83] on icon at bounding box center [274, 81] width 5 height 5
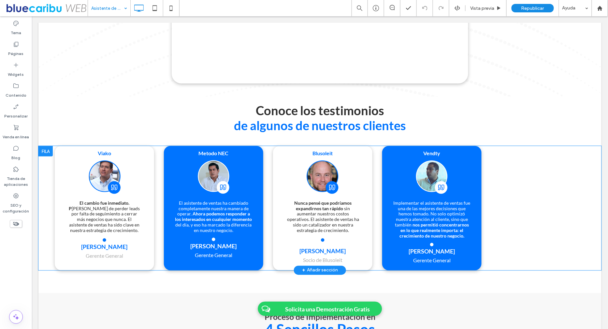
scroll to position [1195, 0]
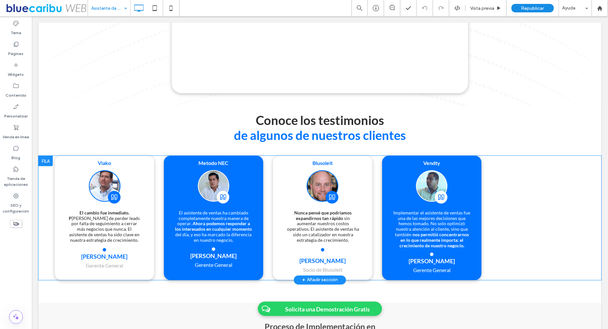
click at [276, 170] on div "Blusoleit Nunca pensé que podríamos expandirnos tan rápido sin aumentar nuestro…" at bounding box center [322, 218] width 99 height 124
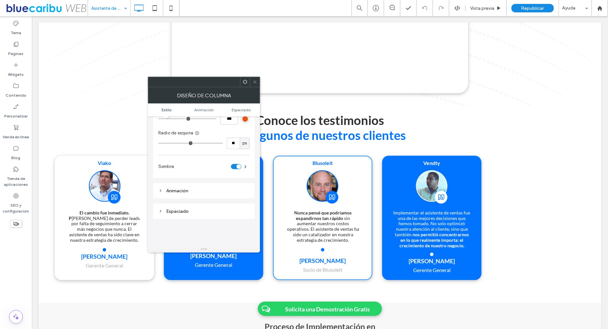
scroll to position [79, 0]
click at [194, 182] on div "Animación" at bounding box center [203, 183] width 91 height 6
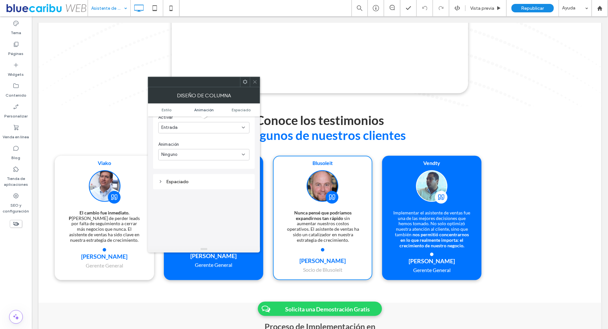
scroll to position [173, 0]
click at [199, 187] on div "Espaciado" at bounding box center [203, 187] width 91 height 6
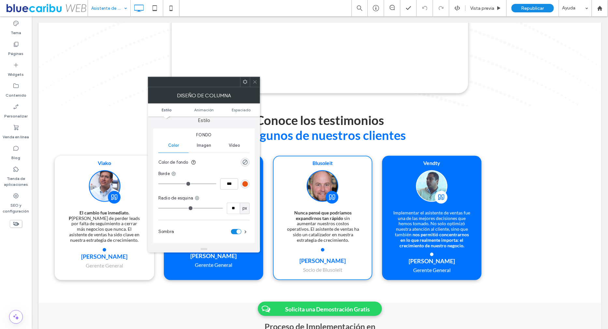
scroll to position [0, 0]
click at [205, 109] on span "Animación" at bounding box center [204, 109] width 20 height 5
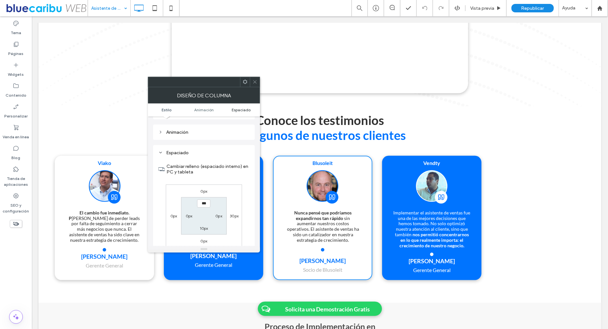
scroll to position [132, 0]
click at [236, 108] on span "Espaciado" at bounding box center [241, 109] width 19 height 5
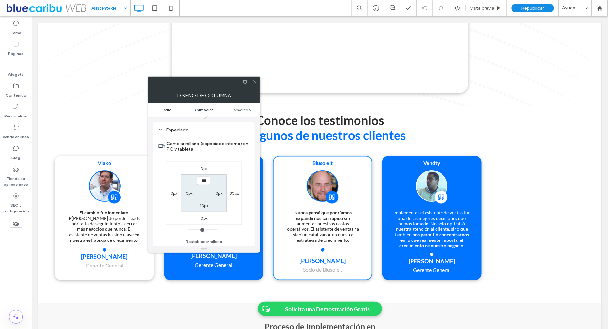
click at [171, 111] on link "Estilo" at bounding box center [166, 109] width 37 height 5
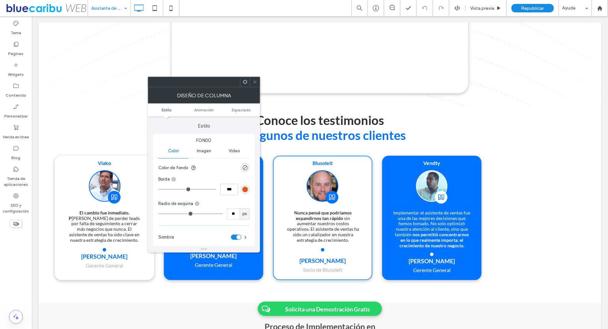
scroll to position [9, 0]
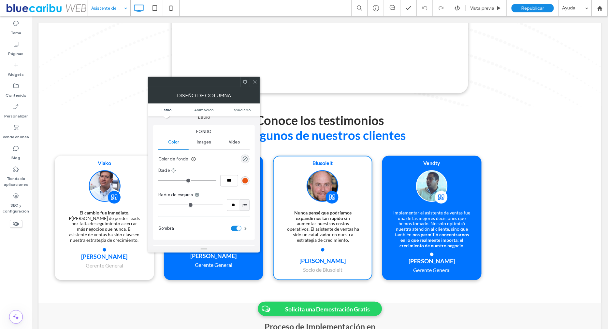
click at [255, 81] on icon at bounding box center [254, 81] width 5 height 5
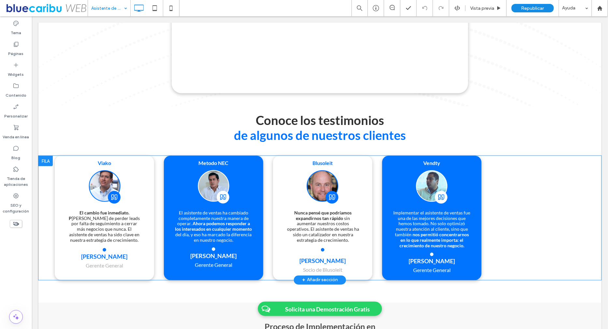
click at [152, 172] on div "Viako El cambio fue inmediato. P asamos de perder leads por falta de seguimient…" at bounding box center [103, 218] width 99 height 124
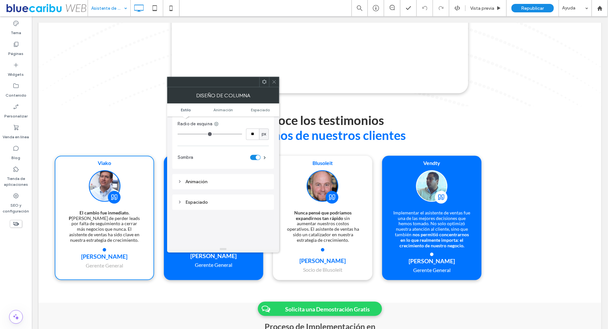
scroll to position [82, 0]
click at [273, 81] on icon at bounding box center [274, 81] width 5 height 5
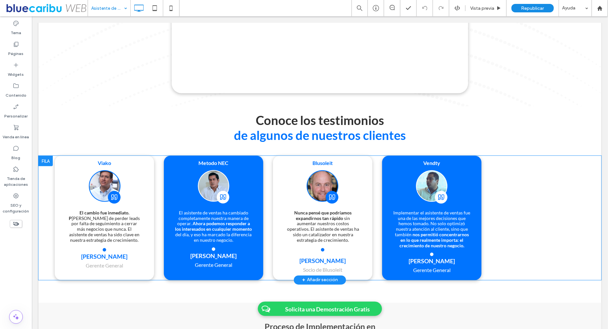
click at [60, 168] on div "Viako El cambio fue inmediato. P asamos de perder leads por falta de seguimient…" at bounding box center [103, 218] width 99 height 124
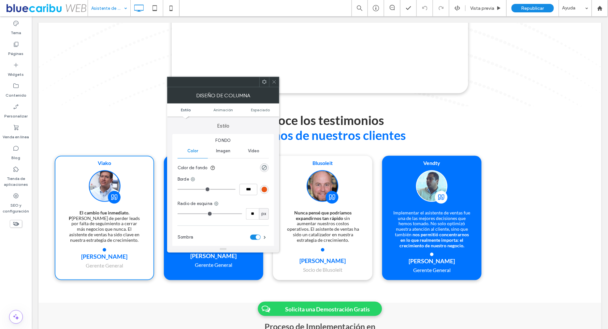
click at [275, 83] on icon at bounding box center [274, 81] width 5 height 5
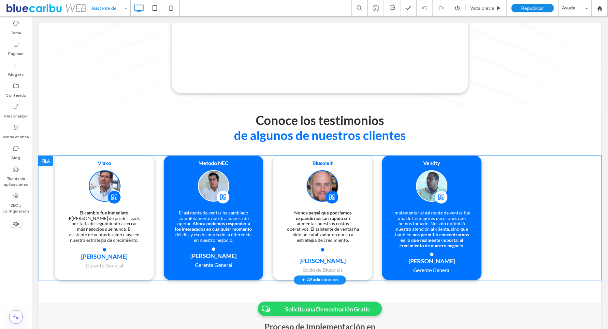
click at [147, 172] on div "Viako El cambio fue inmediato. P asamos de perder leads por falta de seguimient…" at bounding box center [103, 218] width 99 height 124
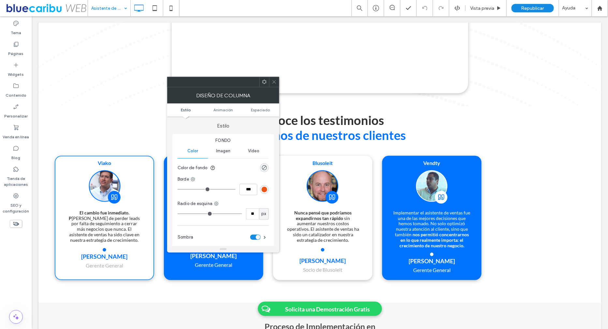
click at [274, 84] on icon at bounding box center [274, 81] width 5 height 5
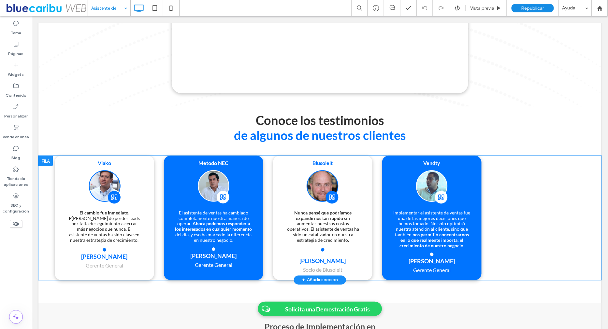
click at [43, 166] on div at bounding box center [45, 161] width 14 height 10
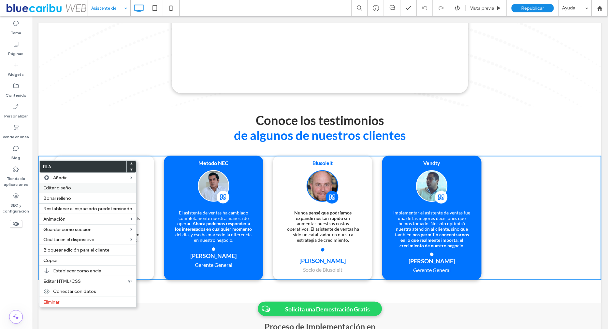
click at [63, 189] on span "Editar diseño" at bounding box center [57, 188] width 28 height 6
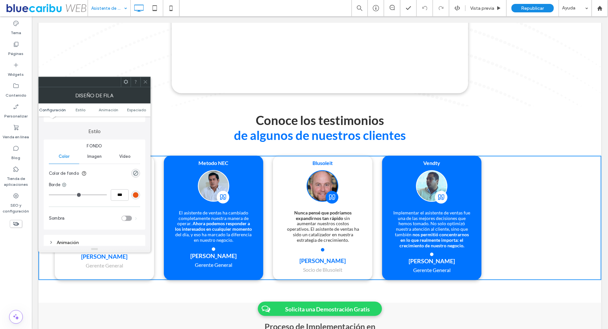
scroll to position [24, 0]
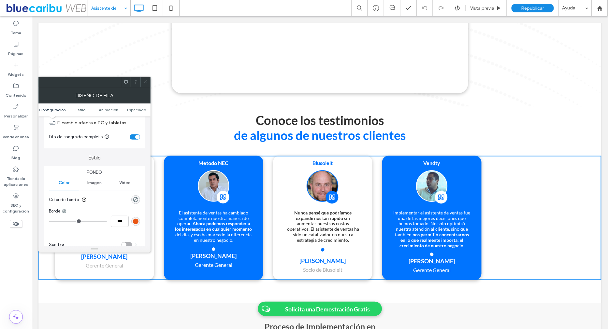
click at [136, 138] on div "toggle" at bounding box center [137, 137] width 5 height 5
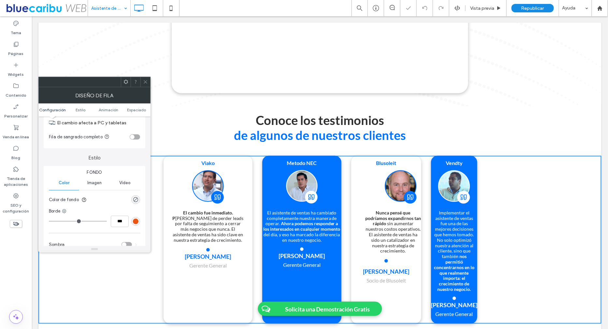
click at [147, 78] on span at bounding box center [145, 82] width 5 height 10
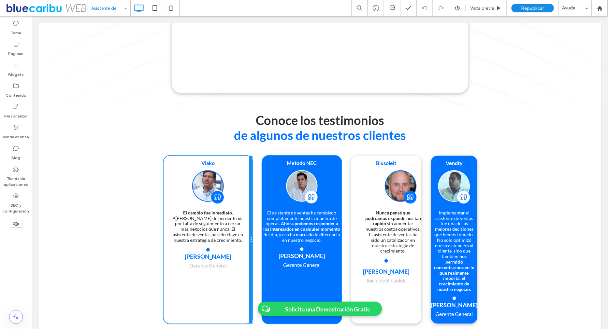
drag, startPoint x: 251, startPoint y: 213, endPoint x: 263, endPoint y: 219, distance: 13.7
click at [263, 219] on div "Viako El cambio fue inmediato. P asamos de perder leads por falta de seguimient…" at bounding box center [319, 240] width 313 height 168
drag, startPoint x: 252, startPoint y: 242, endPoint x: 198, endPoint y: 240, distance: 53.4
click at [198, 240] on div "Viako El cambio fue inmediato. P asamos de perder leads por falta de seguimient…" at bounding box center [207, 240] width 89 height 168
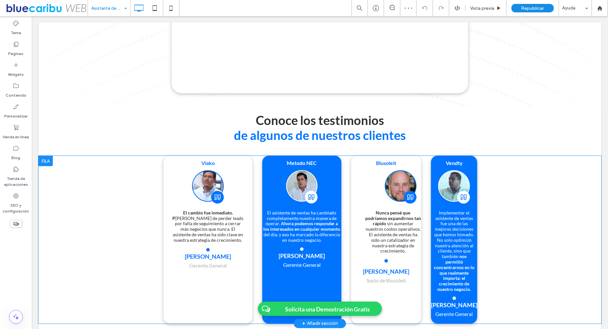
click at [332, 187] on div "Metodo NEC El asistente de ventas ha cambiado completamente nuestra manera de o…" at bounding box center [301, 240] width 79 height 168
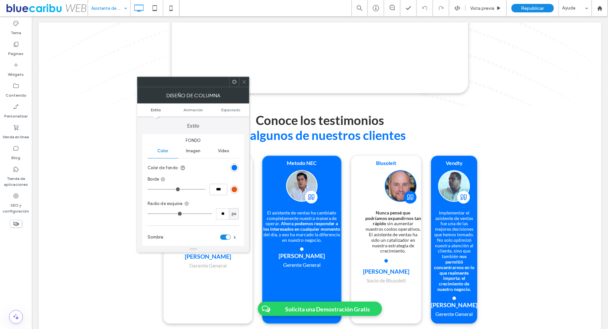
click at [246, 78] on span at bounding box center [244, 82] width 5 height 10
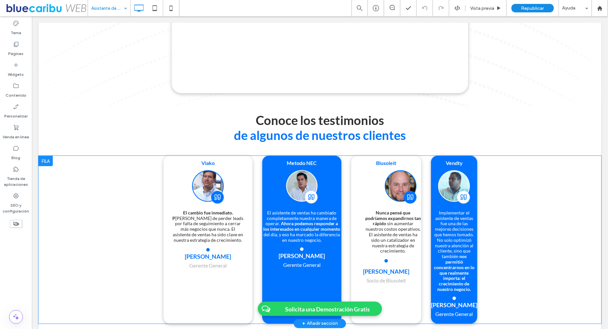
click at [172, 170] on div "Viako El cambio fue inmediato. P asamos de perder leads por falta de seguimient…" at bounding box center [207, 240] width 89 height 168
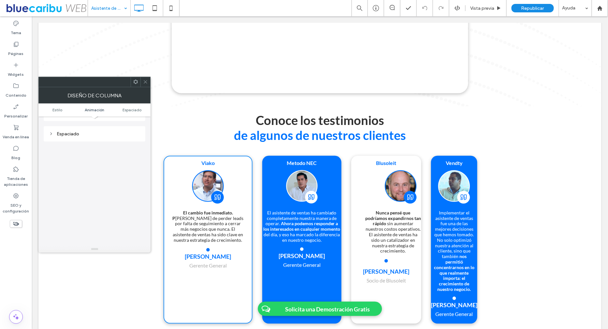
scroll to position [151, 0]
click at [106, 131] on div "Espaciado" at bounding box center [94, 132] width 91 height 6
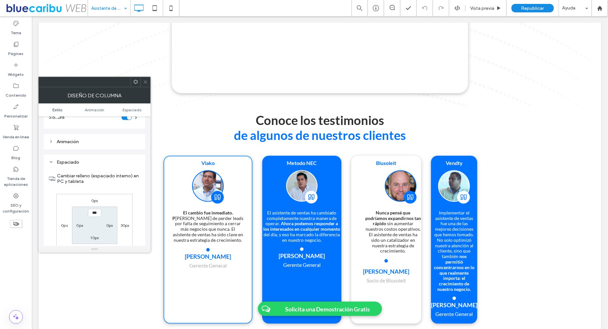
scroll to position [113, 0]
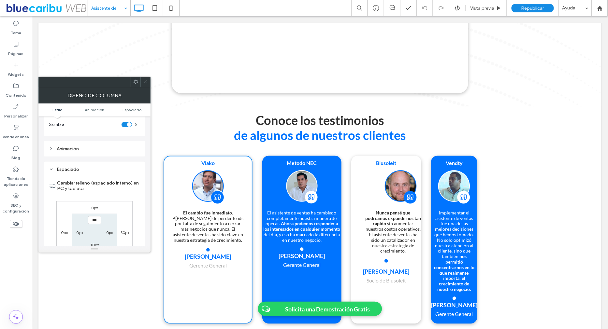
click at [102, 151] on div "Animación" at bounding box center [94, 149] width 91 height 9
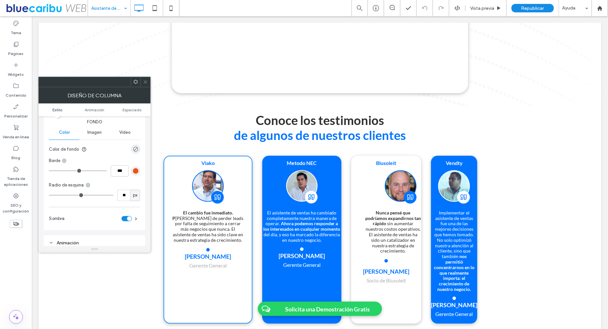
scroll to position [0, 0]
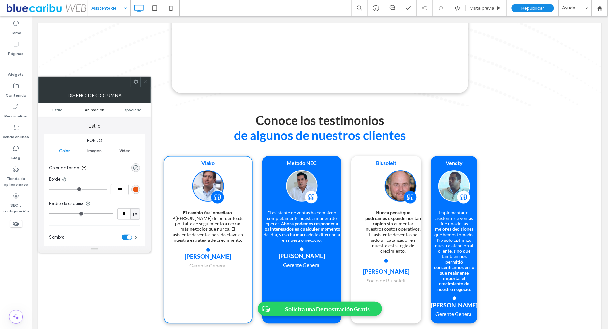
click at [99, 111] on span "Animación" at bounding box center [95, 109] width 20 height 5
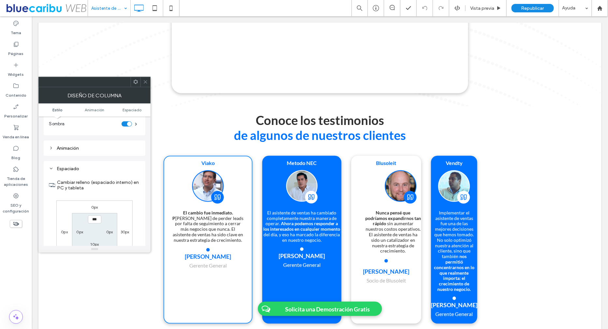
scroll to position [132, 0]
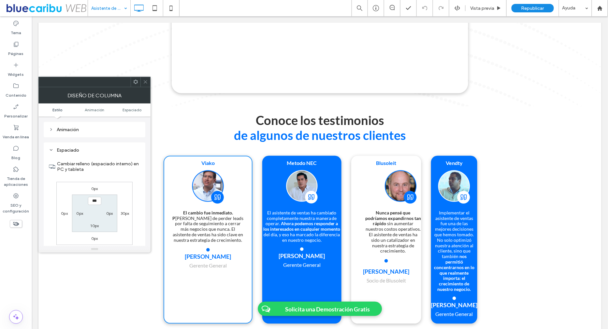
click at [144, 83] on icon at bounding box center [145, 81] width 5 height 5
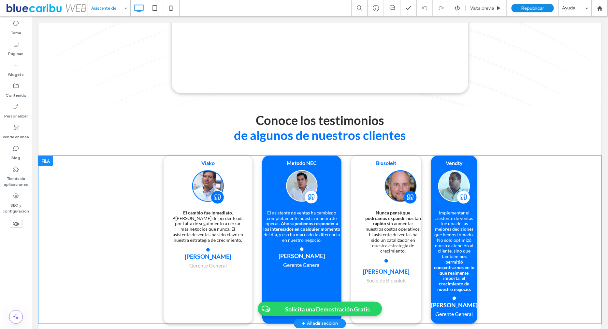
click at [361, 178] on div "Blusoleit Nunca pensé que podríamos expandirnos tan rápido sin aumentar nuestro…" at bounding box center [386, 240] width 70 height 168
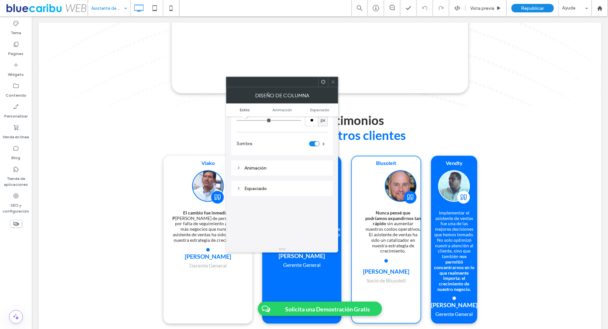
scroll to position [96, 0]
click at [298, 185] on div "Espaciado" at bounding box center [281, 186] width 91 height 6
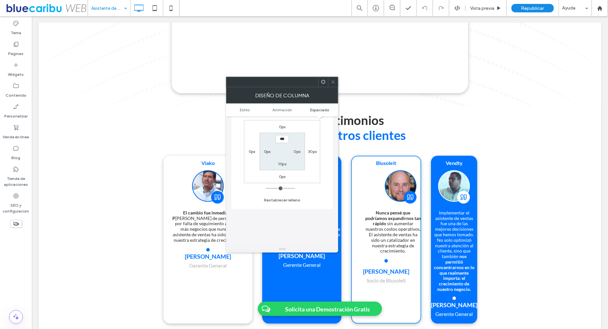
scroll to position [195, 0]
click at [331, 83] on icon at bounding box center [333, 81] width 5 height 5
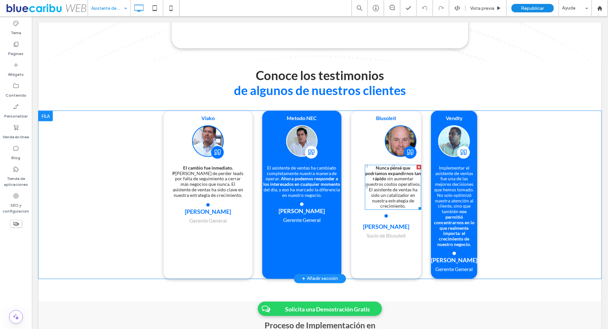
scroll to position [1243, 0]
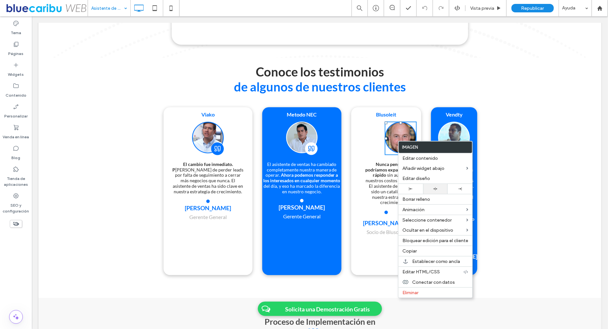
click at [435, 191] on div at bounding box center [435, 189] width 25 height 10
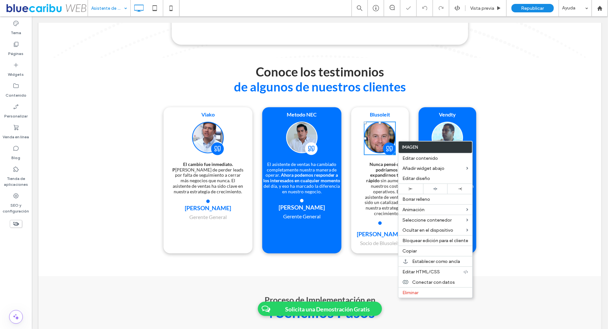
click at [386, 183] on strong "Nunca pensé que podríamos expandirnos tan rápido" at bounding box center [385, 173] width 38 height 22
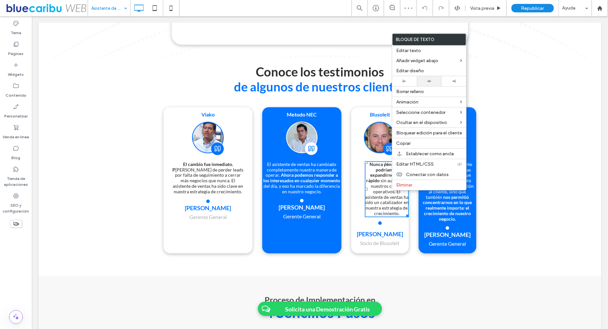
click at [427, 80] on use at bounding box center [429, 81] width 4 height 3
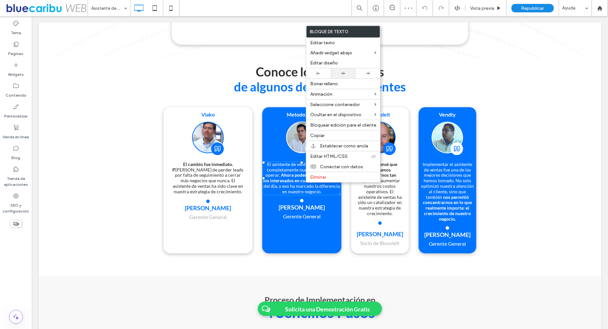
click at [341, 73] on icon at bounding box center [343, 73] width 4 height 4
click at [203, 188] on div at bounding box center [304, 164] width 608 height 329
click at [221, 177] on span "asamos de perder leads por falta de seguimiento a cerrar más negocios que nunca…" at bounding box center [207, 180] width 71 height 27
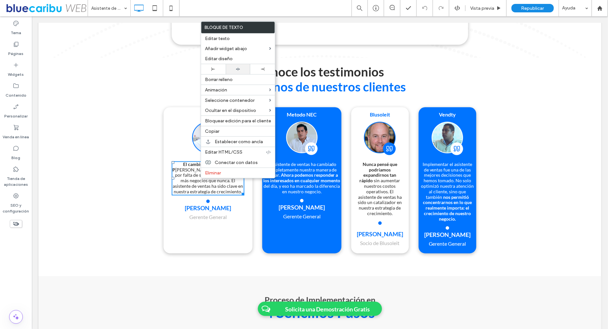
click at [239, 68] on icon at bounding box center [238, 69] width 4 height 4
click at [238, 68] on div at bounding box center [304, 164] width 608 height 329
click at [450, 188] on span "Implementar el asistente de ventas fue una de las mejores decisiones que hemos …" at bounding box center [446, 181] width 53 height 38
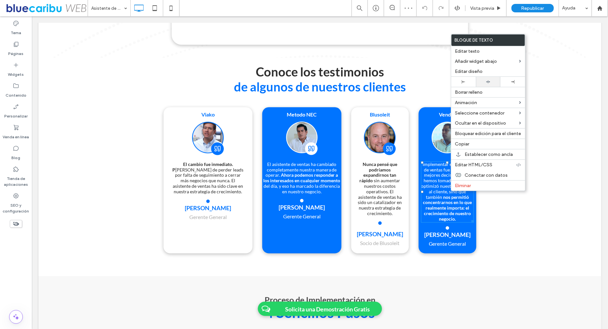
click at [486, 80] on icon at bounding box center [488, 82] width 4 height 4
click at [438, 143] on img at bounding box center [447, 138] width 32 height 34
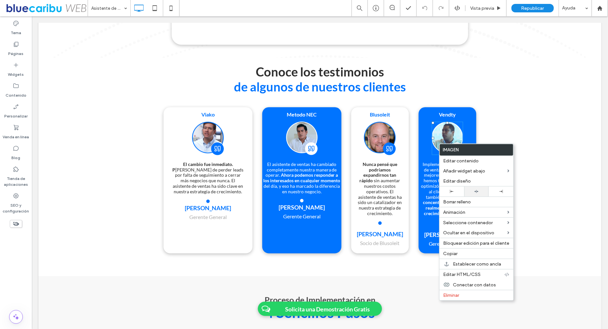
click at [480, 192] on div at bounding box center [476, 192] width 18 height 4
click at [307, 145] on img at bounding box center [302, 138] width 32 height 34
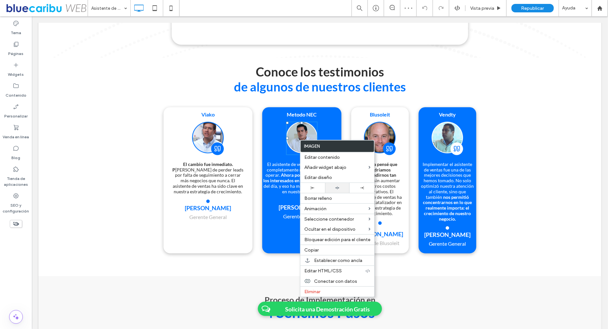
click at [332, 187] on div at bounding box center [337, 188] width 18 height 4
click at [387, 117] on strong "Blusoleit" at bounding box center [379, 114] width 20 height 6
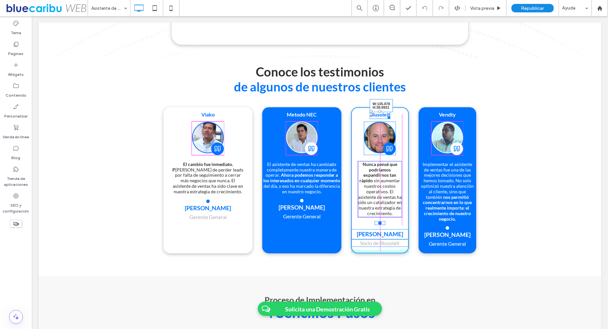
drag, startPoint x: 389, startPoint y: 128, endPoint x: 401, endPoint y: 128, distance: 12.1
click at [401, 128] on div "Blusoleit W:135.078 H:38.9931 Nunca pensé que podríamos expandirnos tan rápido …" at bounding box center [380, 180] width 58 height 146
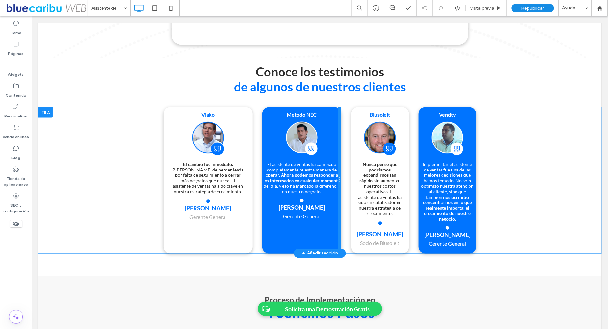
click at [339, 121] on div at bounding box center [339, 180] width 3 height 146
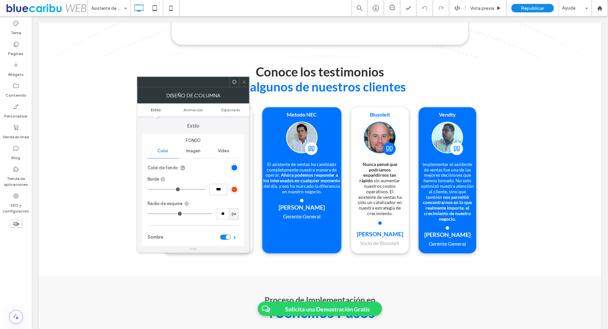
click at [242, 81] on icon at bounding box center [244, 81] width 5 height 5
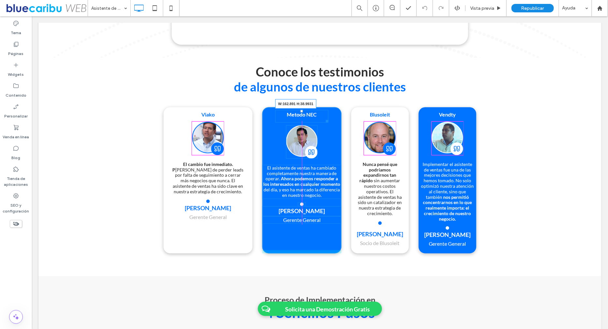
drag, startPoint x: 338, startPoint y: 121, endPoint x: 325, endPoint y: 121, distance: 13.7
click at [325, 121] on div "Metodo NEC W:162.891 H:38.9931" at bounding box center [301, 116] width 53 height 13
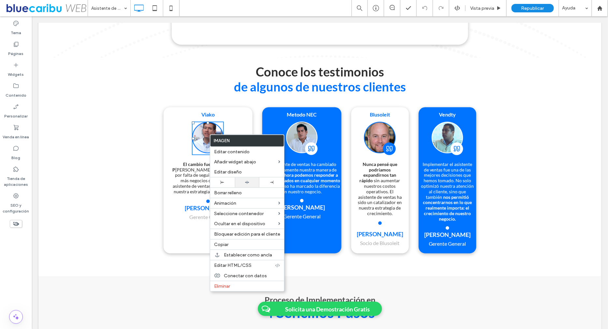
click at [245, 181] on icon at bounding box center [247, 182] width 4 height 4
click at [198, 177] on span "asamos de perder leads por falta de seguimiento a cerrar más negocios que nunca…" at bounding box center [207, 180] width 71 height 27
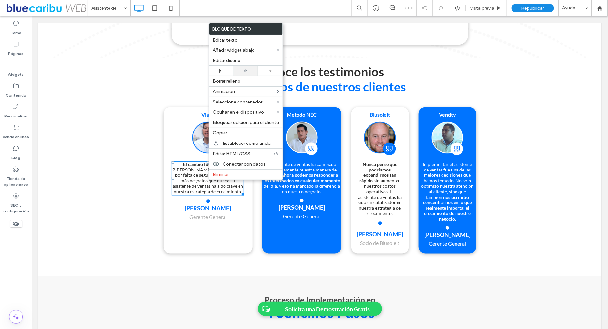
click at [245, 69] on use at bounding box center [246, 70] width 4 height 3
click at [219, 212] on strong "José Gabriel Ramírez" at bounding box center [207, 208] width 46 height 7
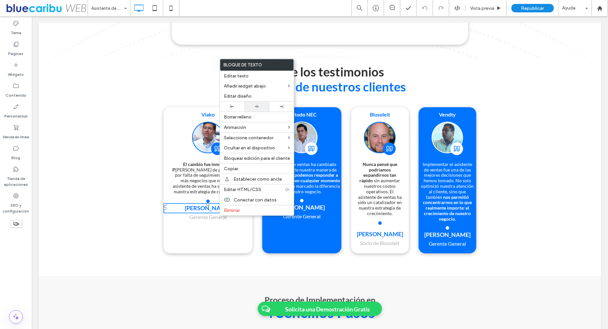
click at [257, 104] on div at bounding box center [257, 107] width 25 height 10
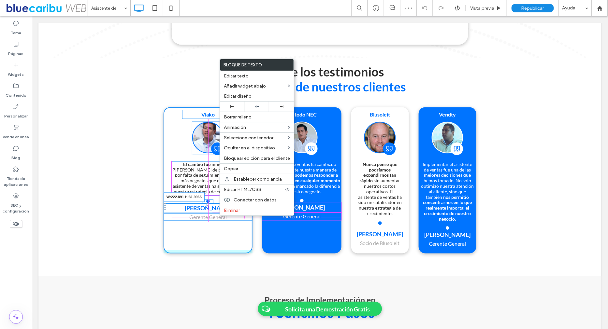
drag, startPoint x: 250, startPoint y: 216, endPoint x: 243, endPoint y: 216, distance: 7.5
click at [247, 213] on div at bounding box center [249, 210] width 5 height 5
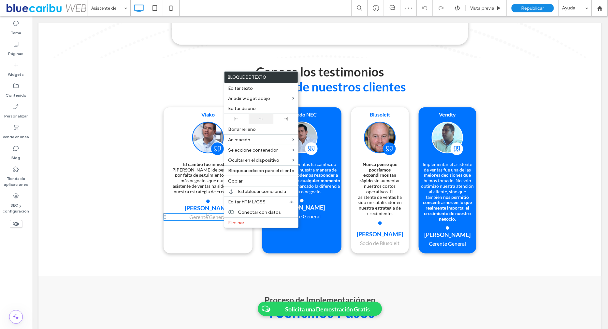
click at [258, 116] on div at bounding box center [261, 119] width 25 height 10
click at [214, 240] on div "Viako El cambio fue inmediato. P asamos de perder leads por falta de seguimient…" at bounding box center [207, 180] width 89 height 146
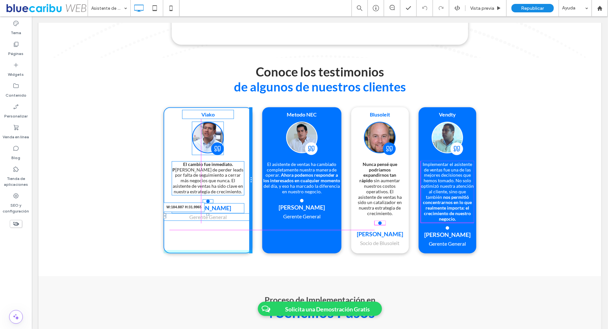
drag, startPoint x: 248, startPoint y: 223, endPoint x: 234, endPoint y: 223, distance: 14.3
click at [234, 223] on div "Viako El cambio fue inmediato. P asamos de perder leads por falta de seguimient…" at bounding box center [207, 180] width 89 height 146
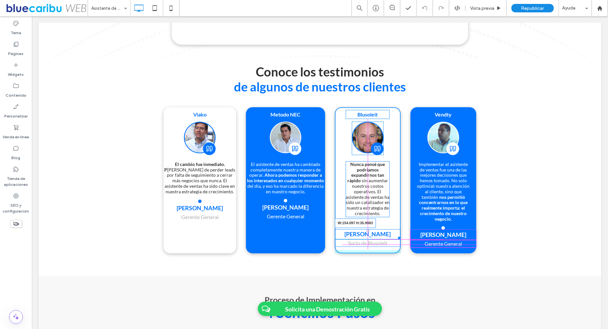
drag, startPoint x: 396, startPoint y: 240, endPoint x: 388, endPoint y: 240, distance: 8.1
click at [388, 239] on div "Eduardo W:154.097 H:35.9983" at bounding box center [367, 234] width 66 height 10
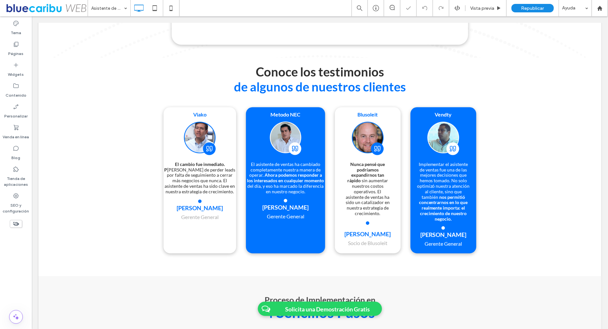
click at [384, 246] on span "Socio de Blusoleit" at bounding box center [367, 243] width 39 height 6
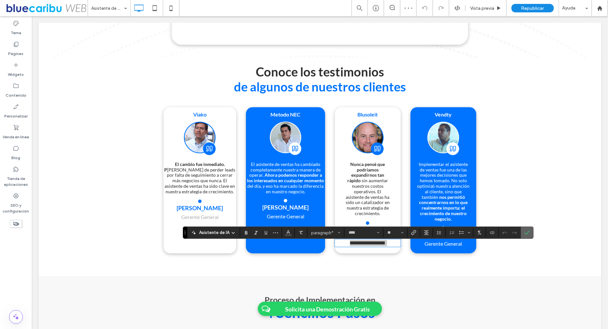
click at [524, 232] on icon "Confirmar" at bounding box center [526, 232] width 5 height 5
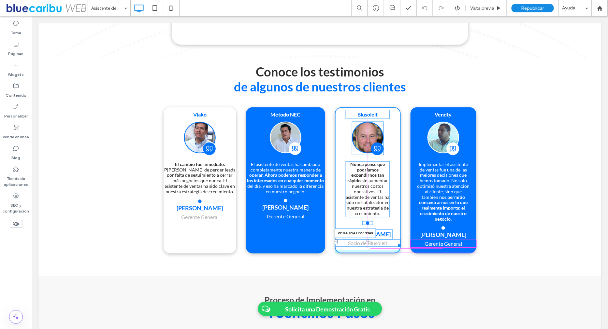
drag, startPoint x: 396, startPoint y: 249, endPoint x: 391, endPoint y: 249, distance: 5.9
click at [395, 247] on div at bounding box center [397, 244] width 5 height 5
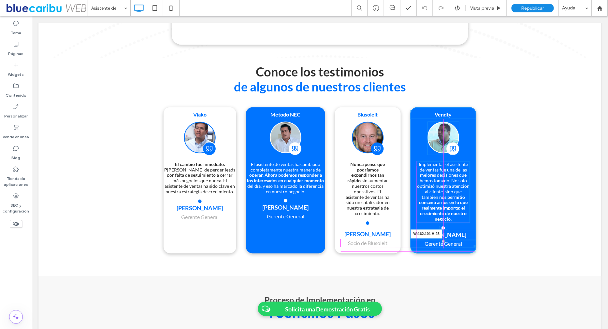
drag, startPoint x: 473, startPoint y: 250, endPoint x: 465, endPoint y: 250, distance: 7.5
click at [471, 248] on div at bounding box center [473, 245] width 5 height 5
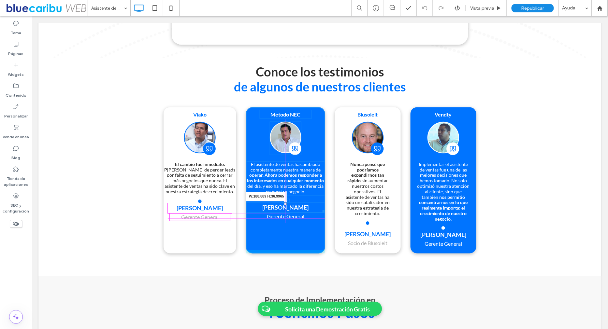
drag, startPoint x: 322, startPoint y: 214, endPoint x: 313, endPoint y: 214, distance: 8.8
click at [320, 213] on div at bounding box center [322, 210] width 5 height 5
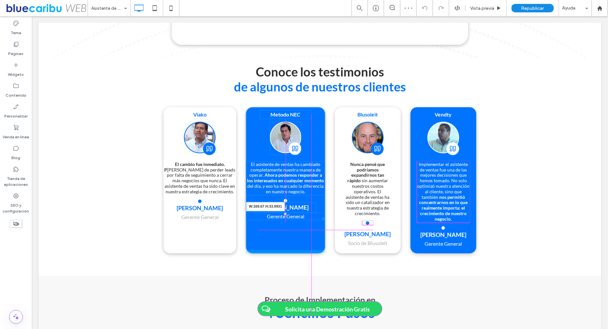
drag, startPoint x: 321, startPoint y: 222, endPoint x: 309, endPoint y: 222, distance: 12.4
click at [309, 220] on div "Gerente General W:169.67 H:33.9931" at bounding box center [285, 216] width 79 height 7
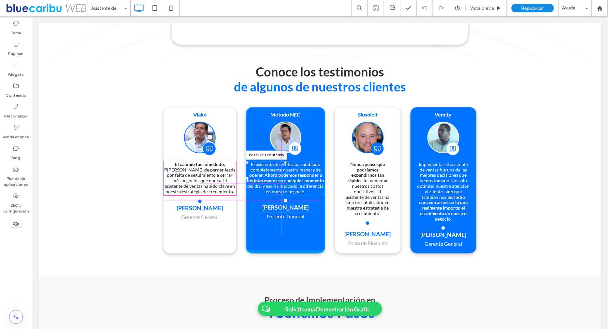
drag, startPoint x: 322, startPoint y: 197, endPoint x: 311, endPoint y: 198, distance: 11.4
click at [311, 198] on div "Metodo NEC El asistente de ventas ha cambiado completamente nuestra manera de o…" at bounding box center [285, 180] width 79 height 146
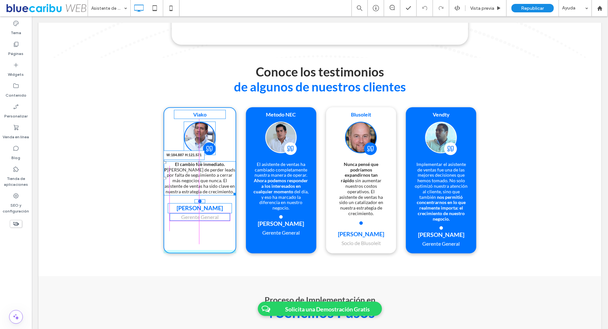
drag, startPoint x: 232, startPoint y: 197, endPoint x: 225, endPoint y: 197, distance: 6.8
click at [225, 195] on div "El cambio fue inmediato. P asamos de perder leads por falta de seguimiento a ce…" at bounding box center [199, 178] width 73 height 34
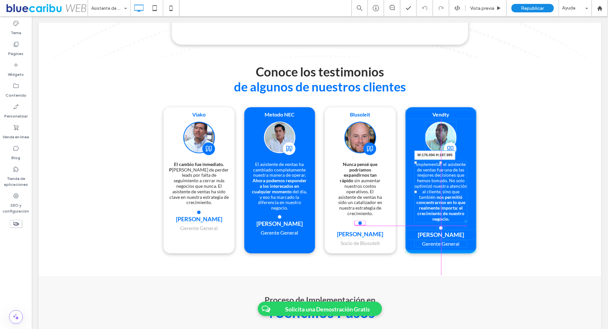
click at [467, 223] on div at bounding box center [464, 220] width 5 height 5
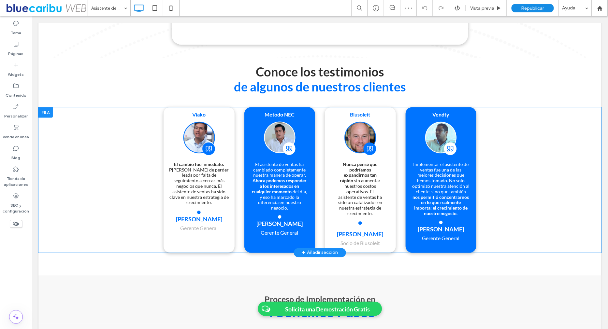
click at [46, 117] on div at bounding box center [45, 112] width 14 height 10
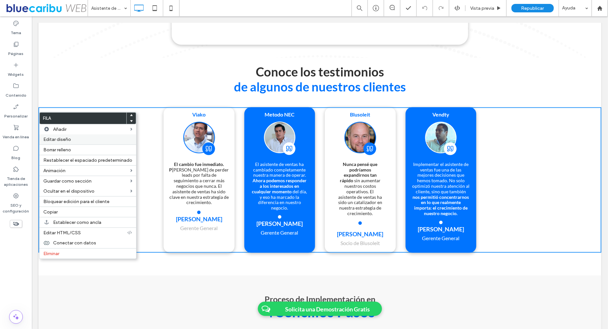
click at [53, 135] on div "Editar diseño" at bounding box center [87, 140] width 97 height 10
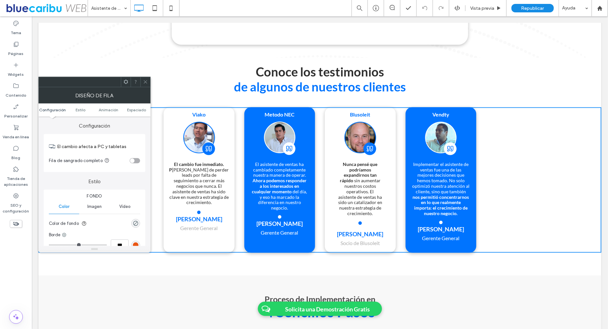
click at [133, 160] on div "toggle" at bounding box center [132, 161] width 5 height 5
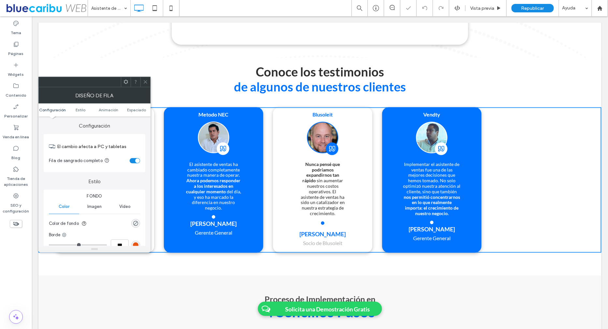
click at [145, 80] on icon at bounding box center [145, 81] width 5 height 5
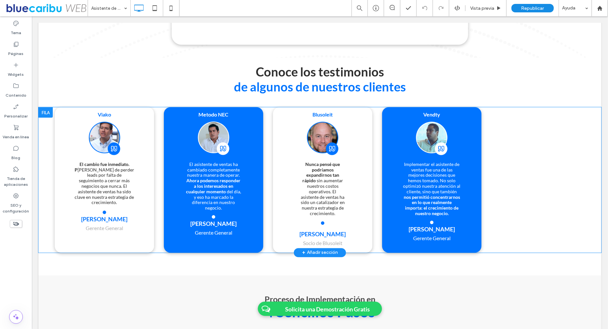
click at [44, 118] on div at bounding box center [45, 112] width 14 height 10
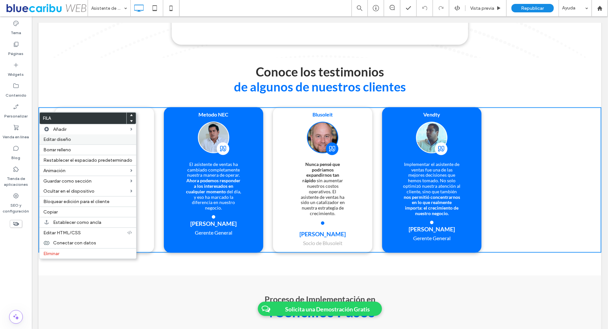
click at [58, 138] on span "Editar diseño" at bounding box center [57, 140] width 28 height 6
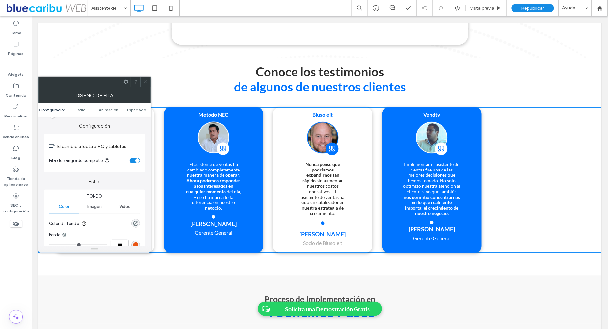
click at [135, 162] on div "toggle" at bounding box center [135, 160] width 10 height 5
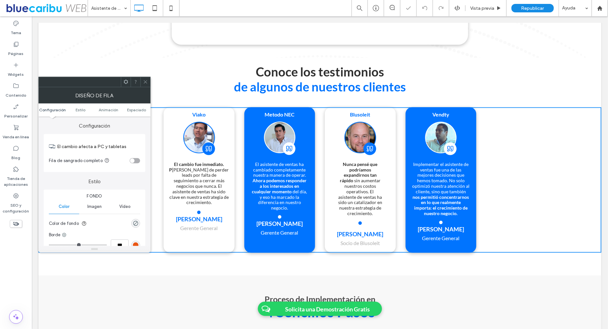
click at [148, 83] on icon at bounding box center [145, 81] width 5 height 5
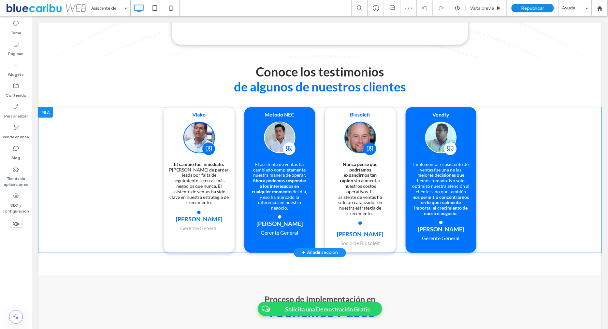
click at [125, 135] on div "Viako El cambio fue inmediato. P asamos de perder leads por falta de seguimient…" at bounding box center [319, 180] width 563 height 146
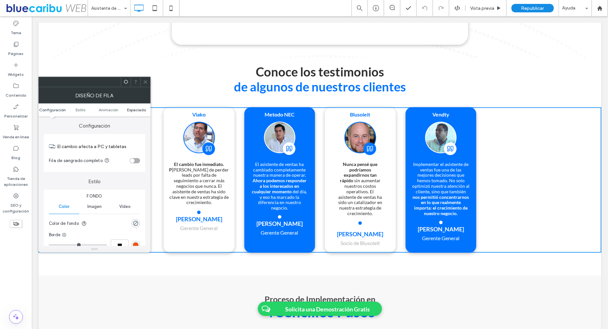
click at [134, 111] on span "Espaciado" at bounding box center [136, 109] width 19 height 5
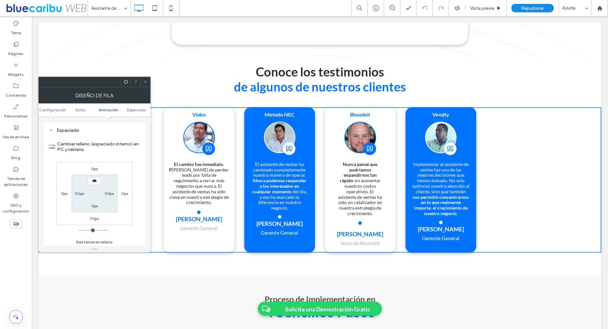
scroll to position [183, 0]
click at [78, 192] on label "50px" at bounding box center [79, 193] width 9 height 5
type input "**"
type input "*"
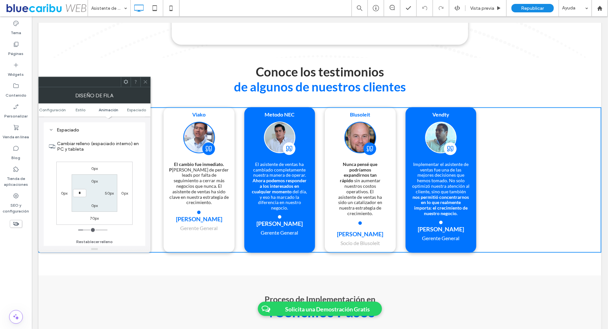
type input "***"
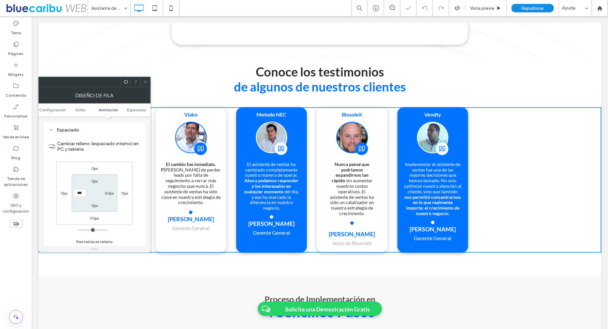
click at [111, 192] on label "50px" at bounding box center [109, 193] width 9 height 5
type input "**"
type input "*"
type input "***"
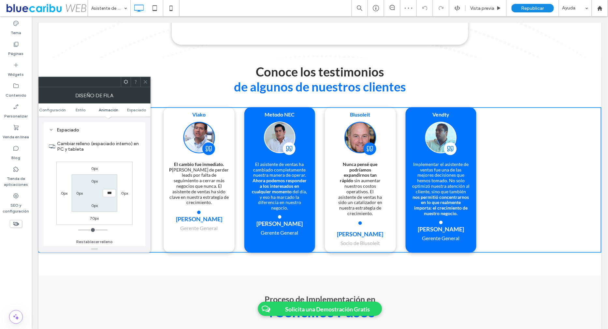
click at [147, 81] on icon at bounding box center [145, 81] width 5 height 5
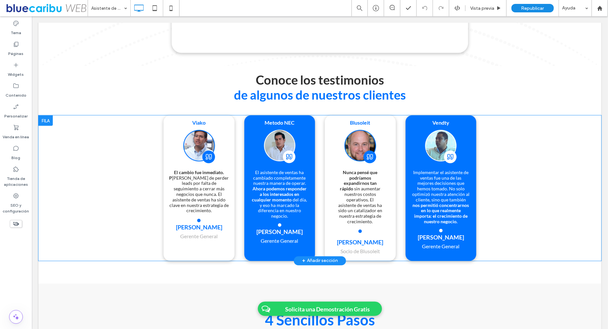
scroll to position [1233, 0]
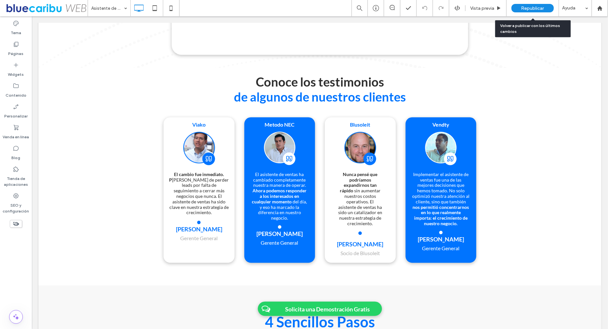
click at [522, 9] on span "Republicar" at bounding box center [532, 9] width 23 height 6
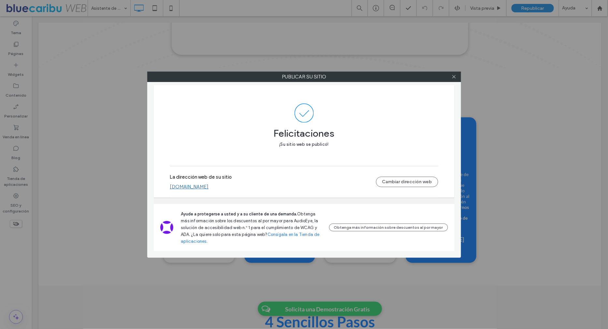
click at [451, 77] on div at bounding box center [454, 77] width 10 height 10
click at [454, 77] on use at bounding box center [453, 76] width 3 height 3
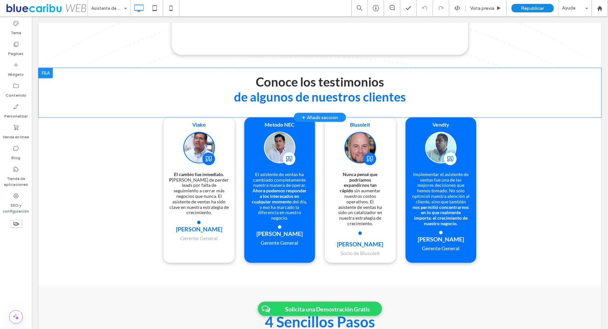
scroll to position [1239, 0]
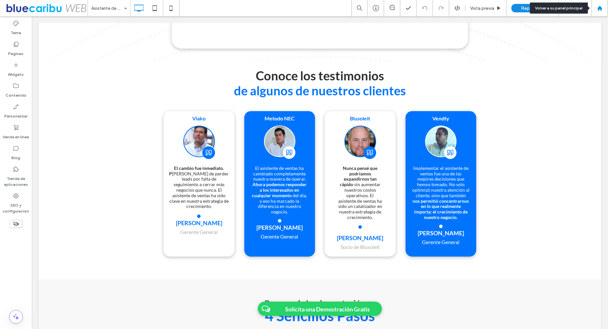
click at [600, 7] on use at bounding box center [599, 8] width 5 height 5
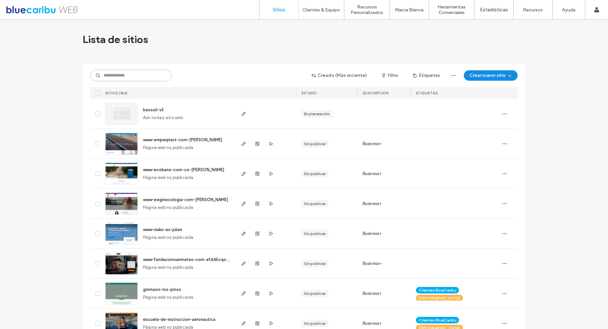
click at [115, 78] on input at bounding box center [130, 76] width 81 height 12
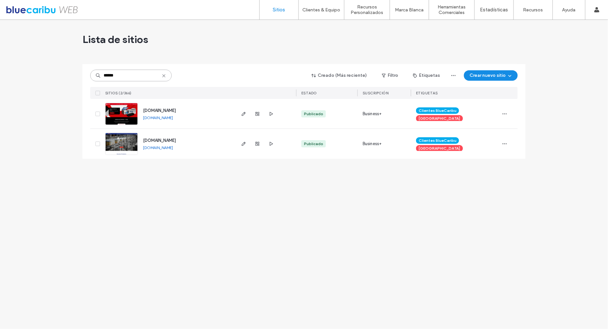
type input "******"
click at [176, 112] on span "[DOMAIN_NAME]" at bounding box center [159, 110] width 33 height 5
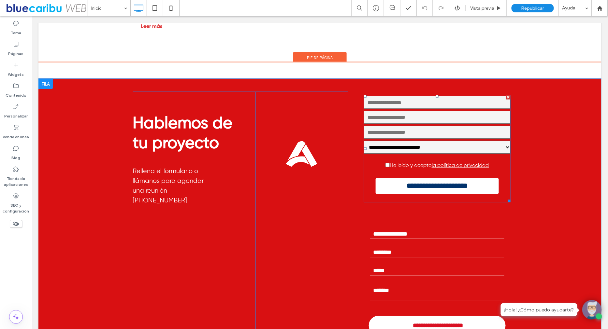
click at [507, 160] on span at bounding box center [436, 148] width 147 height 107
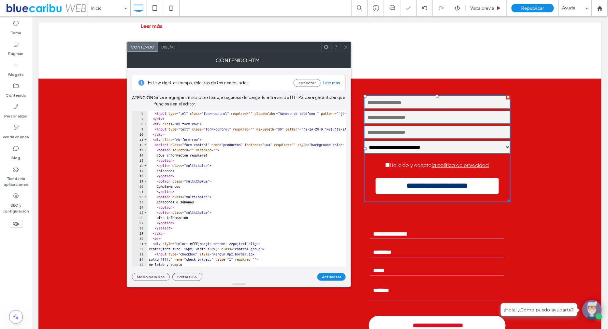
scroll to position [27, 0]
click at [170, 232] on div "< input type = "tel" class = "form-control" required = "" placeholder = "Número…" at bounding box center [463, 192] width 631 height 167
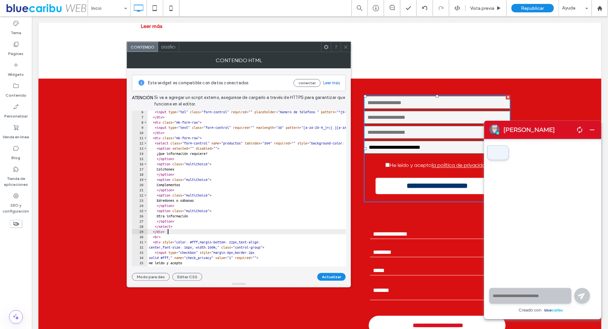
click at [153, 139] on div "< input type = "tel" class = "form-control" required = "" placeholder = "Número…" at bounding box center [463, 192] width 631 height 167
type textarea "**********"
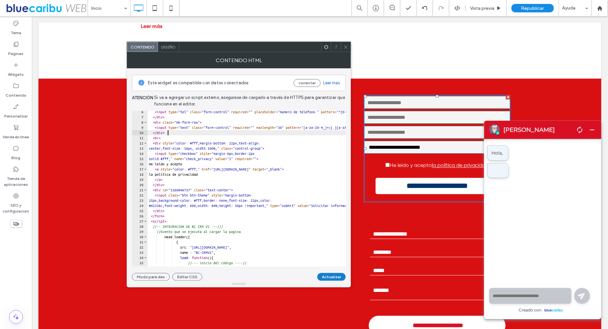
click at [324, 276] on button "Actualizar" at bounding box center [331, 277] width 28 height 8
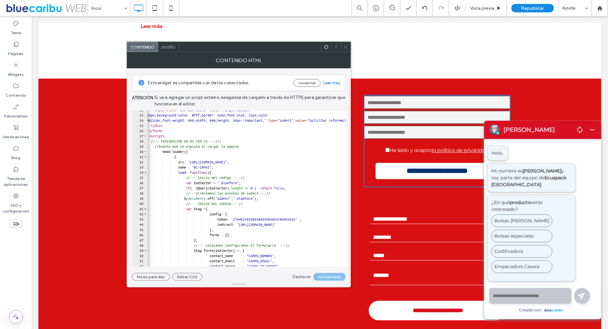
scroll to position [0, 2]
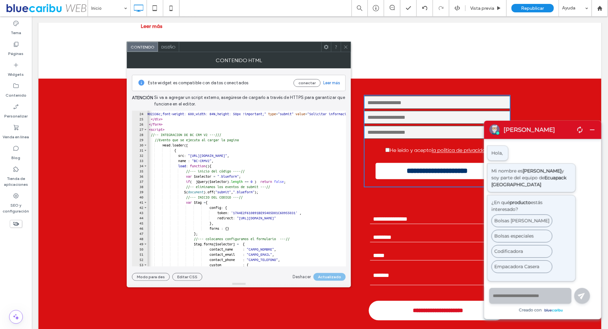
click at [270, 212] on div "25px;background-color: #fff;border: none;font-size: 22px;color: #02336c;font-we…" at bounding box center [461, 189] width 631 height 167
paste textarea "Cursor at row 43"
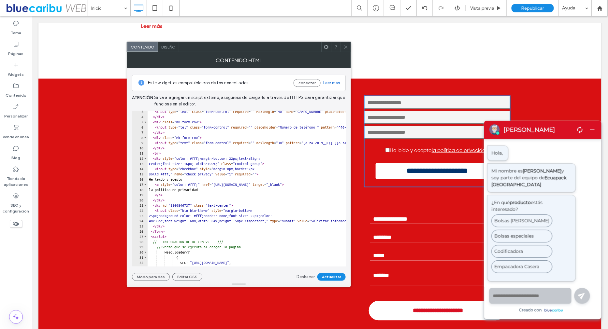
scroll to position [12, 0]
click at [213, 191] on div "< input type = "text" class = "form-control" required = "" maxlength = "40" nam…" at bounding box center [463, 192] width 631 height 167
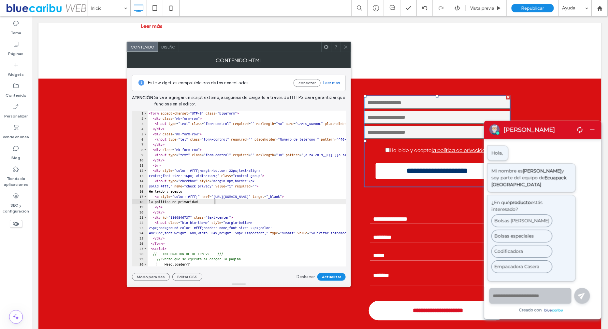
scroll to position [0, 0]
click at [169, 161] on div "< form accept-charset = "UTF-8" class = "blueform" > < div class = "mk-form-row…" at bounding box center [463, 194] width 631 height 167
type textarea "******"
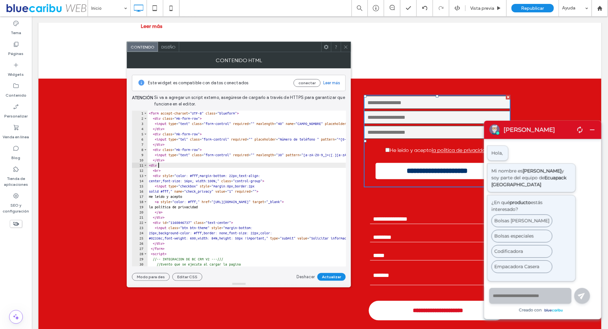
type textarea "*****"
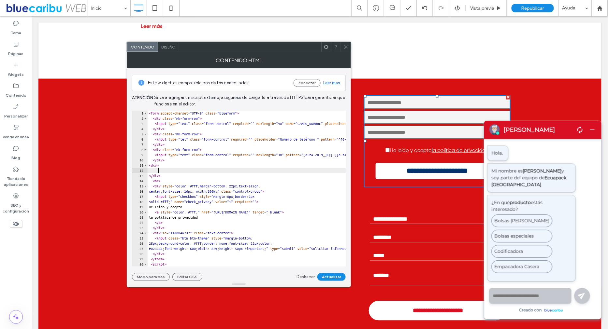
paste textarea "**********"
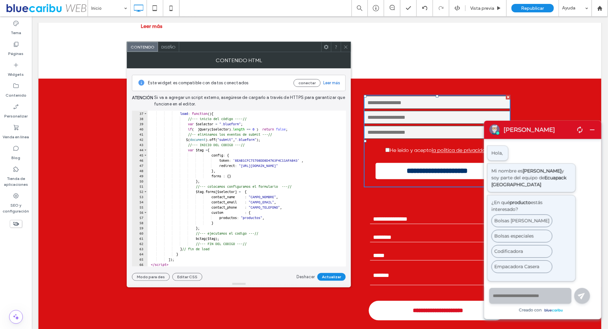
scroll to position [187, 0]
click at [310, 206] on div "name : "BC-CRMV2" , load : function ( ) { //--- inicio del código ----// var $s…" at bounding box center [463, 189] width 631 height 167
type textarea "**********"
paste textarea "**********"
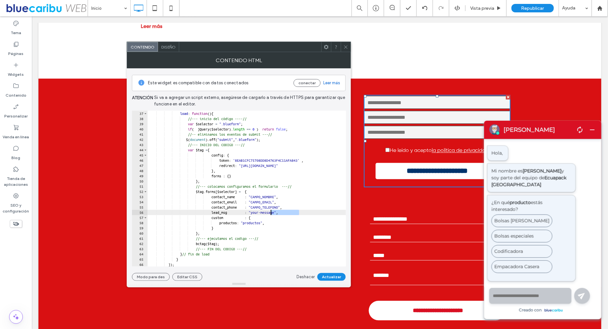
drag, startPoint x: 299, startPoint y: 211, endPoint x: 272, endPoint y: 212, distance: 27.1
click at [272, 212] on div "name : "BC-CRMV2" , load : function ( ) { //--- inicio del código ----// var $s…" at bounding box center [463, 189] width 631 height 167
click at [272, 209] on div "name : "BC-CRMV2" , load : function ( ) { //--- inicio del código ----// var $s…" at bounding box center [463, 189] width 631 height 167
click at [277, 213] on div "name : "BC-CRMV2" , load : function ( ) { //--- inicio del código ----// var $s…" at bounding box center [463, 189] width 631 height 167
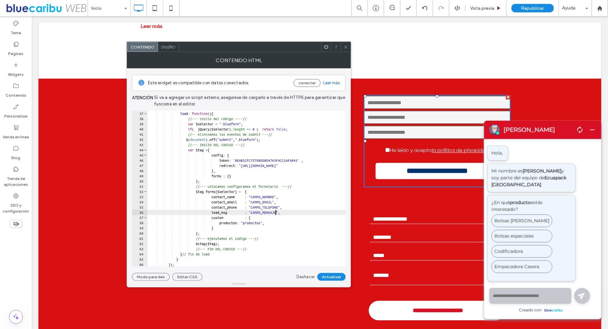
click at [277, 213] on div "name : "BC-CRMV2" , load : function ( ) { //--- inicio del código ----// var $s…" at bounding box center [463, 189] width 631 height 167
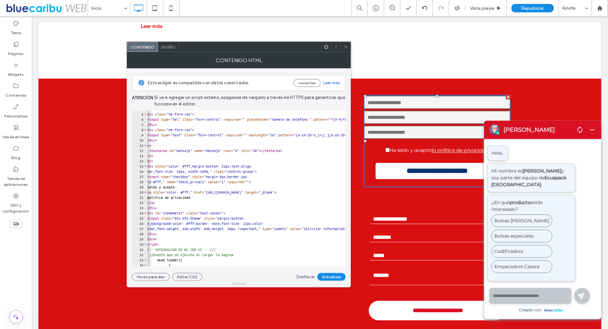
scroll to position [0, 0]
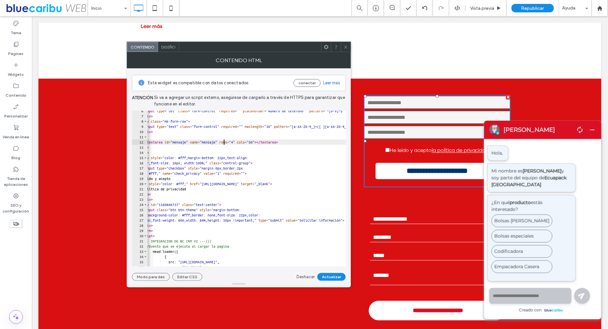
click at [223, 143] on div "< input type = "tel" class = "form-control" required = "" placeholder = "Número…" at bounding box center [451, 191] width 631 height 167
paste textarea "******"
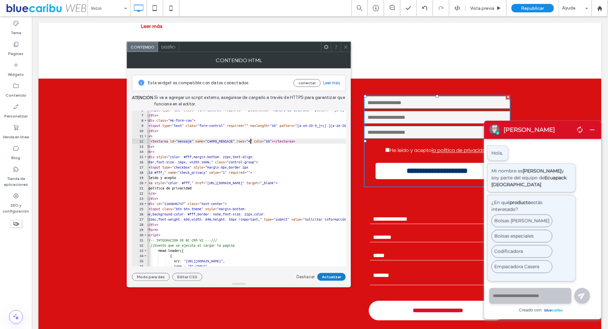
click at [326, 276] on button "Actualizar" at bounding box center [331, 277] width 28 height 8
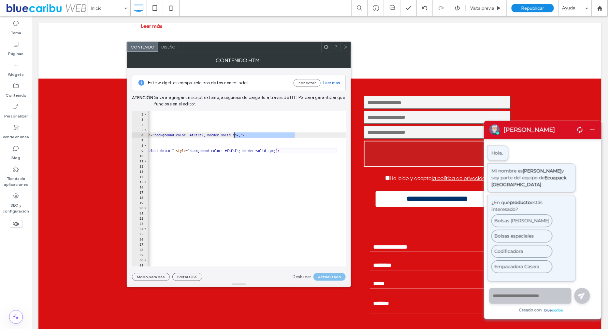
drag, startPoint x: 295, startPoint y: 135, endPoint x: 233, endPoint y: 134, distance: 62.2
click at [233, 134] on div "< form accept-charset = "UTF-8" class = "blueform" > < div class = "mk-form-row…" at bounding box center [69, 190] width 631 height 167
type textarea "**********"
click at [326, 277] on button "Actualizar" at bounding box center [331, 277] width 28 height 8
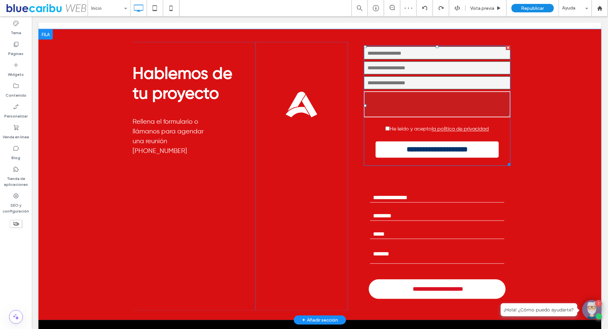
click at [449, 99] on span at bounding box center [436, 105] width 147 height 121
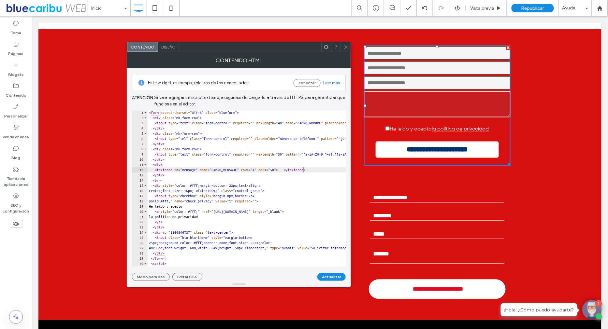
click at [303, 171] on div "< form accept-charset = "UTF-8" class = "blueform" > < div class = "mk-form-row…" at bounding box center [463, 193] width 631 height 167
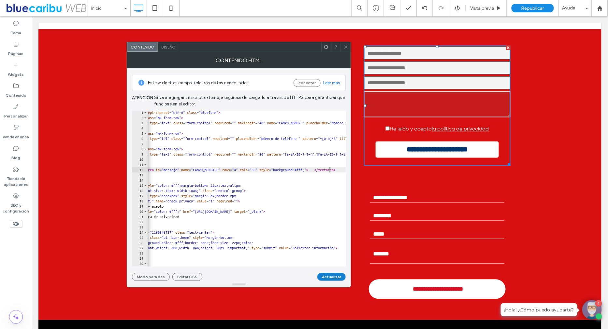
type textarea "**********"
click at [330, 275] on button "Actualizar" at bounding box center [331, 277] width 28 height 8
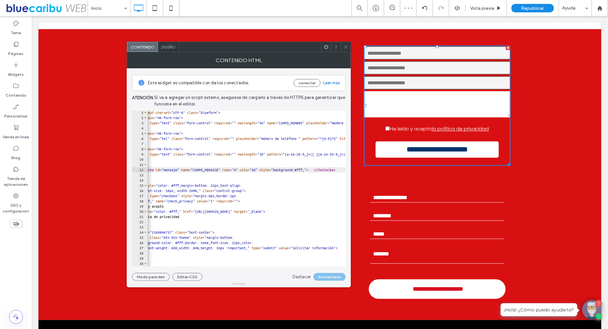
click at [402, 101] on textarea at bounding box center [436, 104] width 147 height 26
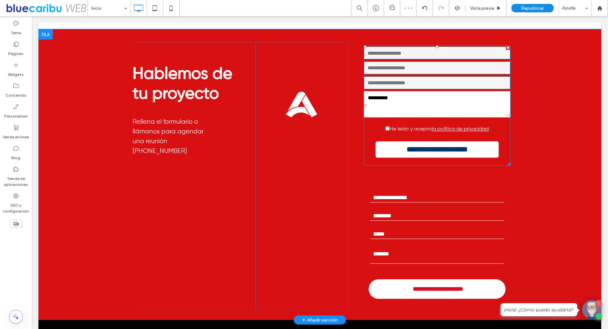
click at [409, 86] on span at bounding box center [436, 105] width 147 height 121
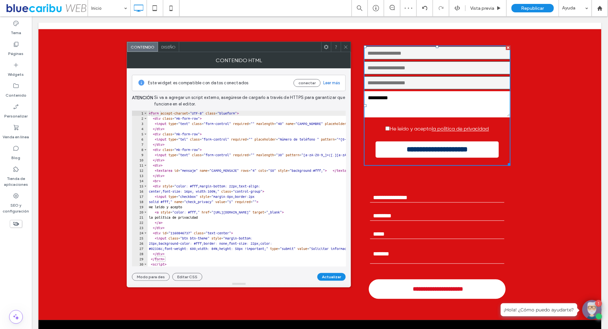
type textarea "**********"
click at [408, 82] on input "text" at bounding box center [436, 82] width 147 height 13
type input "********"
click at [272, 170] on div "< form accept-charset = "UTF-8" class = "blueform" > < div class = "mk-form-row…" at bounding box center [463, 194] width 631 height 167
click at [276, 139] on div "< form accept-charset = "UTF-8" class = "blueform" > < div class = "mk-form-row…" at bounding box center [463, 194] width 631 height 167
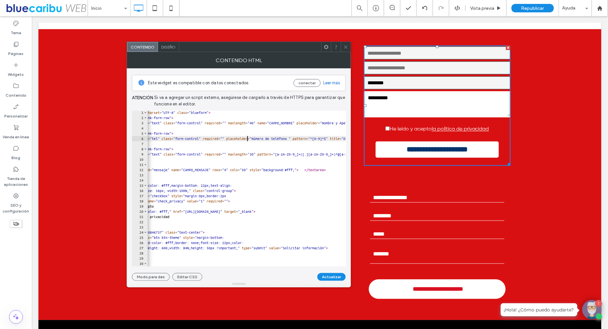
click at [325, 137] on div "< form accept-charset = "UTF-8" class = "blueform" > < div class = "mk-form-row…" at bounding box center [434, 193] width 631 height 167
click at [228, 169] on div "< form accept-charset = "UTF-8" class = "blueform" > < div class = "mk-form-row…" at bounding box center [434, 193] width 631 height 167
paste textarea "**********"
drag, startPoint x: 306, startPoint y: 168, endPoint x: 261, endPoint y: 169, distance: 45.0
click at [261, 169] on div "< form accept-charset = "UTF-8" class = "blueform" > < div class = "mk-form-row…" at bounding box center [434, 193] width 631 height 167
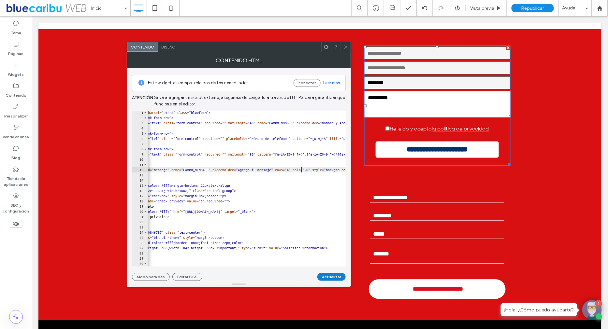
type textarea "**********"
click at [334, 278] on button "Actualizar" at bounding box center [331, 277] width 28 height 8
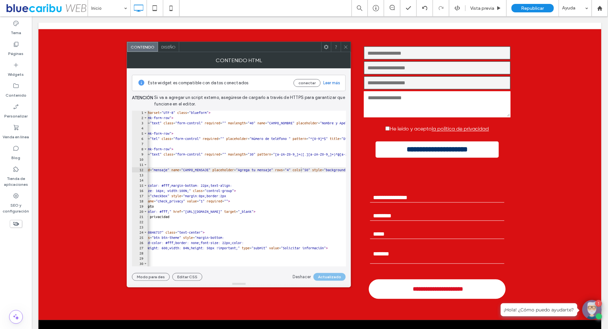
click at [346, 48] on icon at bounding box center [345, 47] width 5 height 5
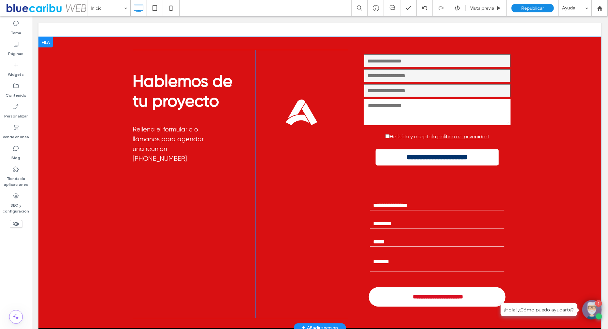
scroll to position [2221, 0]
